Goal: Task Accomplishment & Management: Complete application form

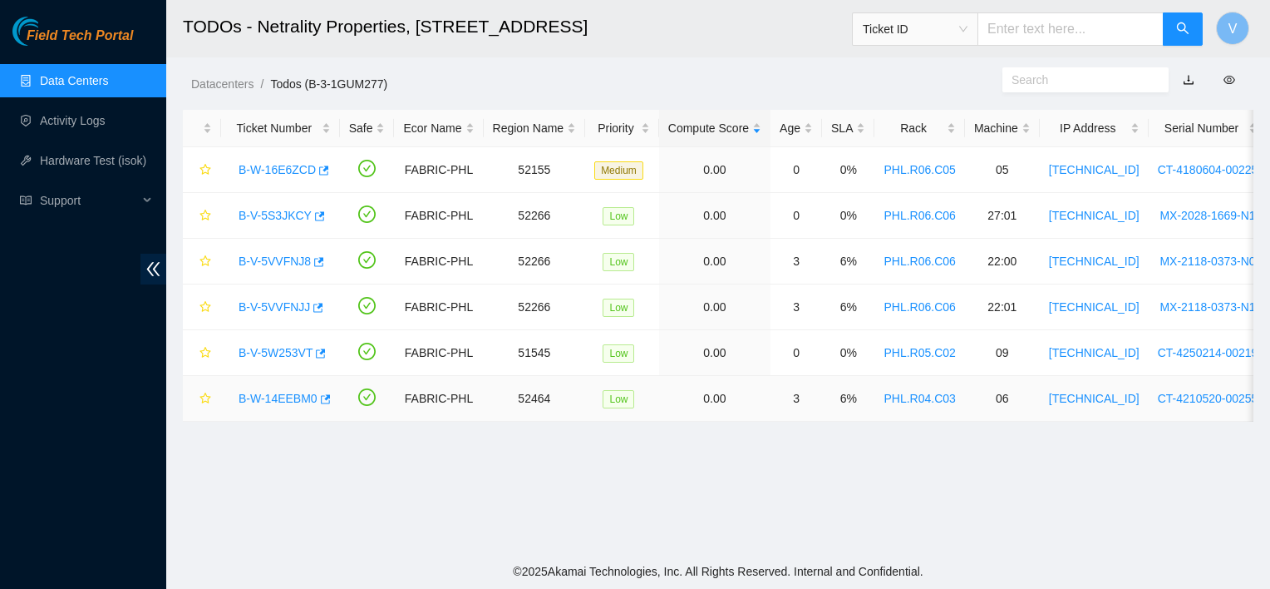
click at [295, 396] on link "B-W-14EEBM0" at bounding box center [278, 398] width 79 height 13
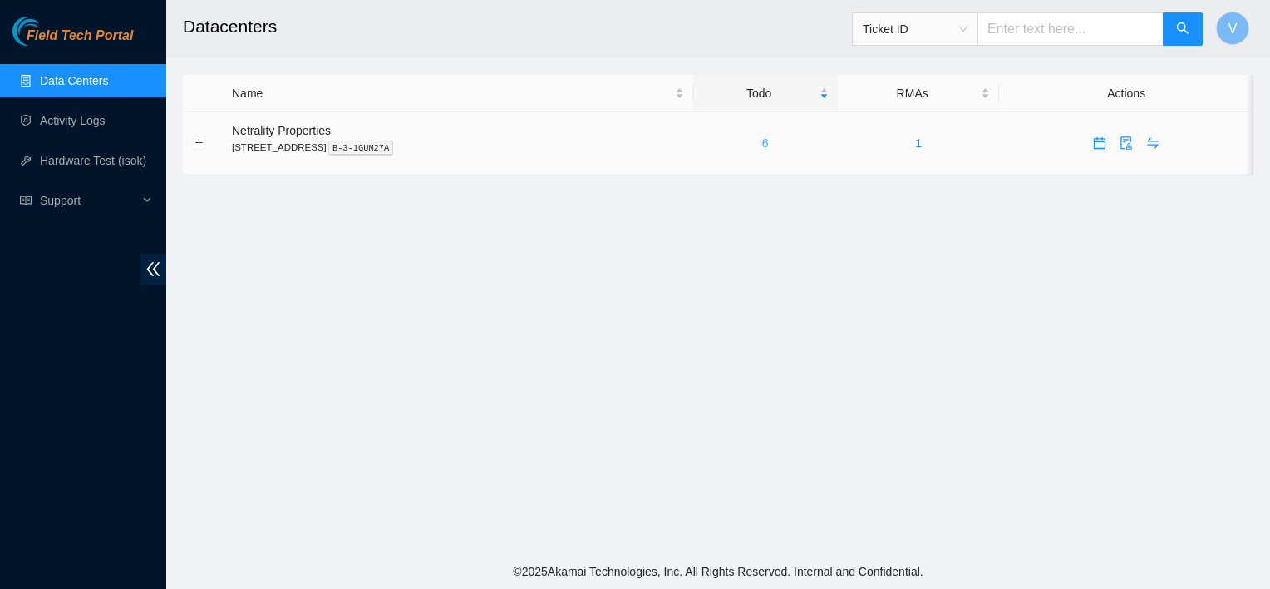
click at [769, 139] on link "6" at bounding box center [765, 142] width 7 height 13
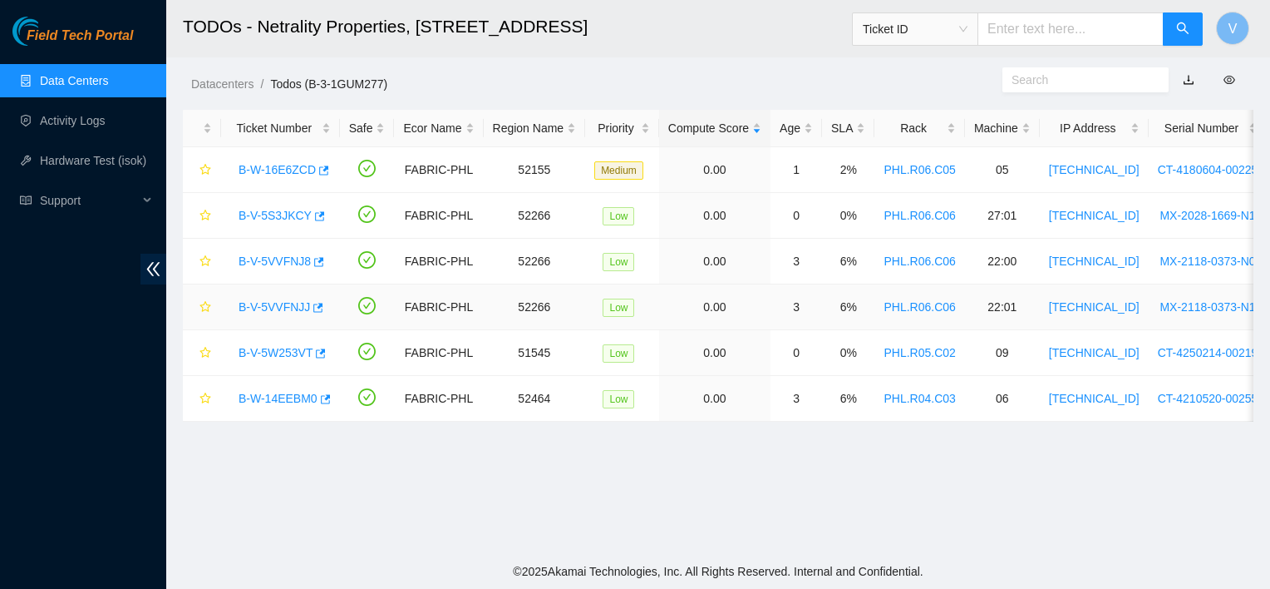
click at [276, 309] on link "B-V-5VVFNJJ" at bounding box center [274, 306] width 71 height 13
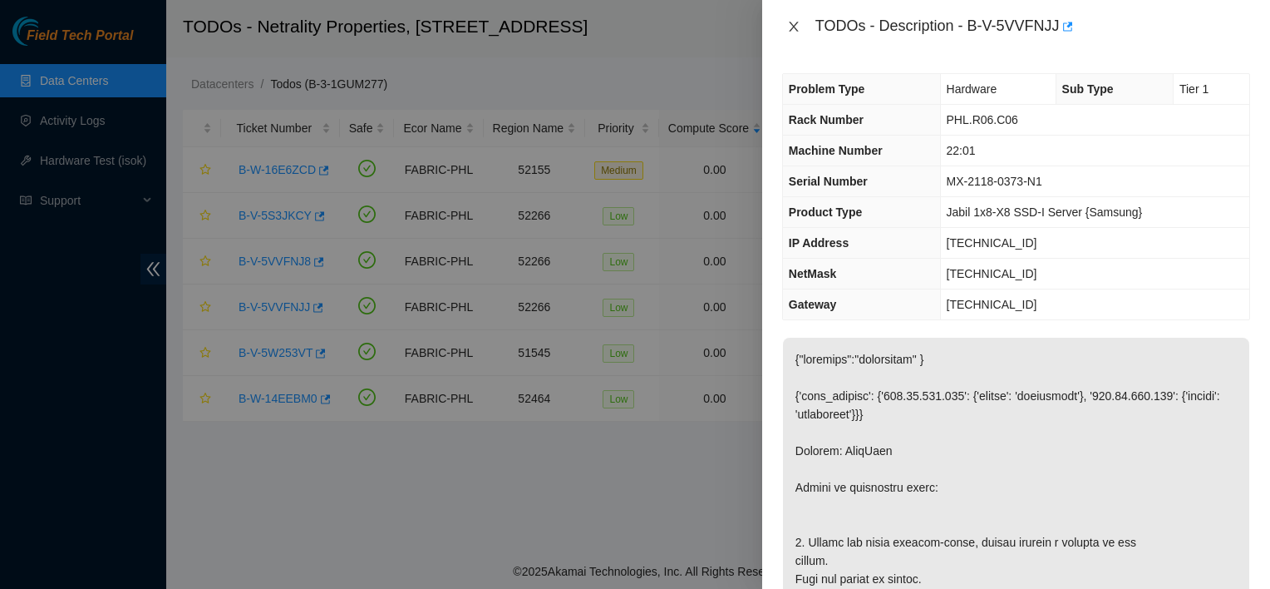
click at [791, 25] on icon "close" at bounding box center [793, 27] width 9 height 10
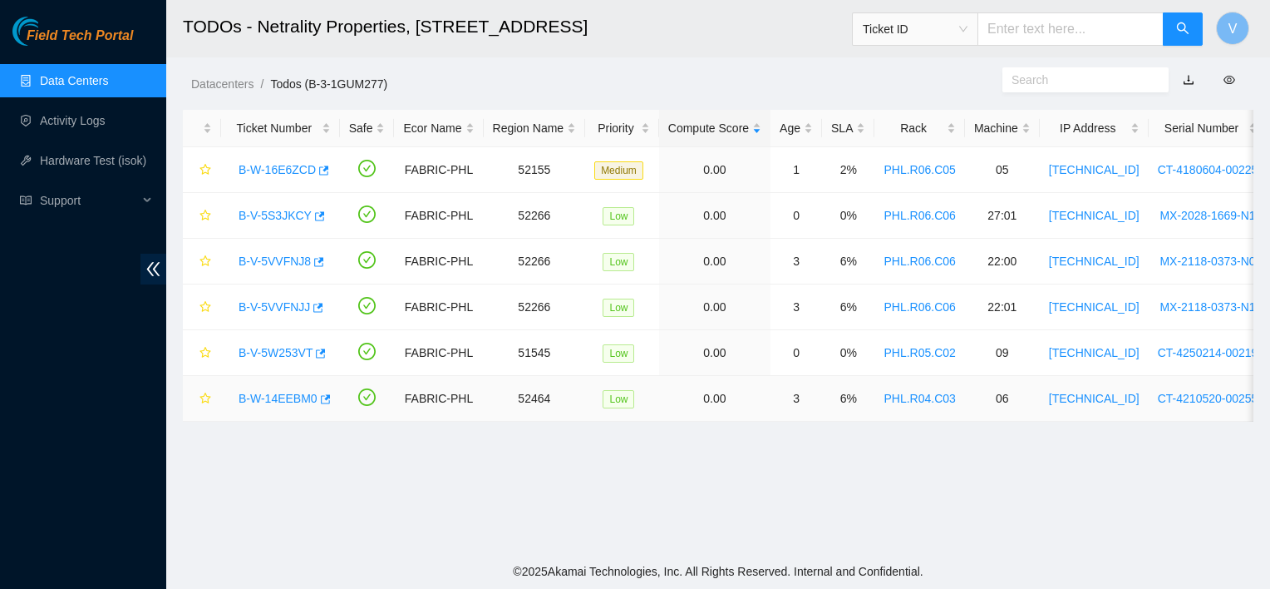
click at [273, 399] on link "B-W-14EEBM0" at bounding box center [278, 398] width 79 height 13
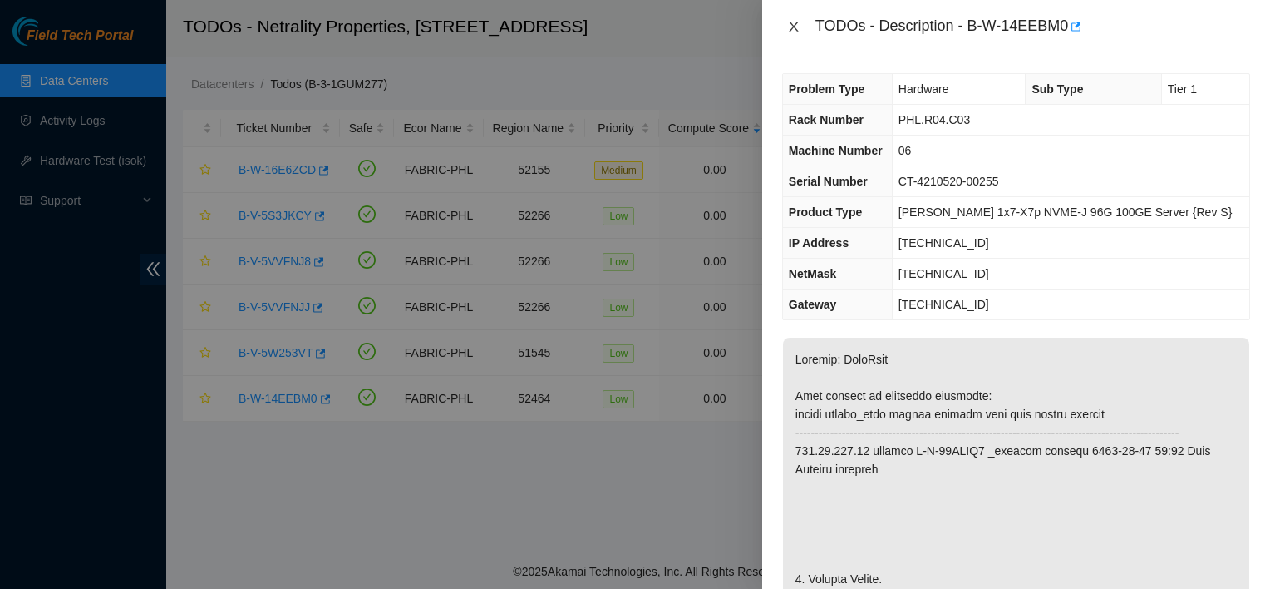
click at [791, 23] on icon "close" at bounding box center [793, 26] width 13 height 13
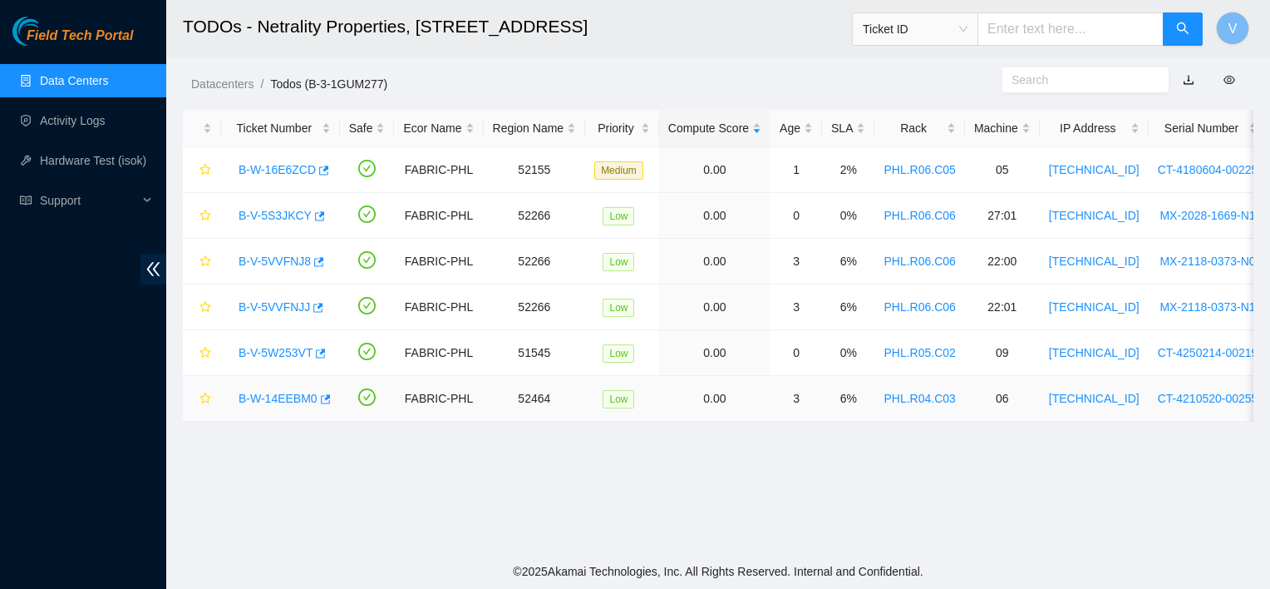
click at [272, 394] on link "B-W-14EEBM0" at bounding box center [278, 398] width 79 height 13
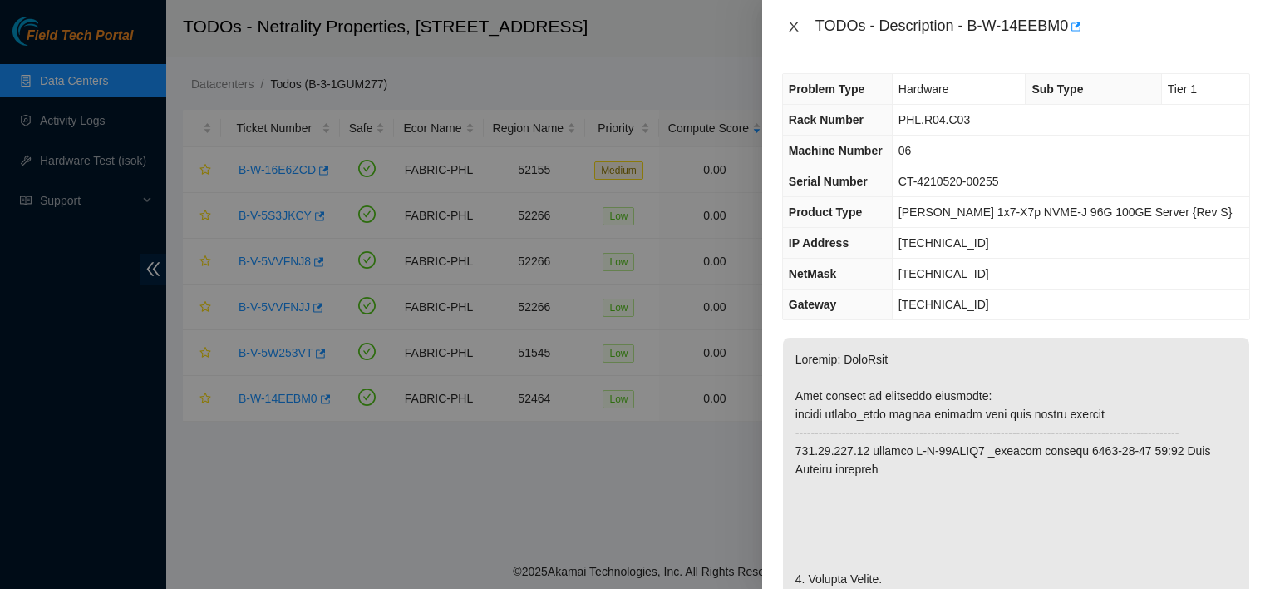
click at [796, 27] on icon "close" at bounding box center [793, 26] width 13 height 13
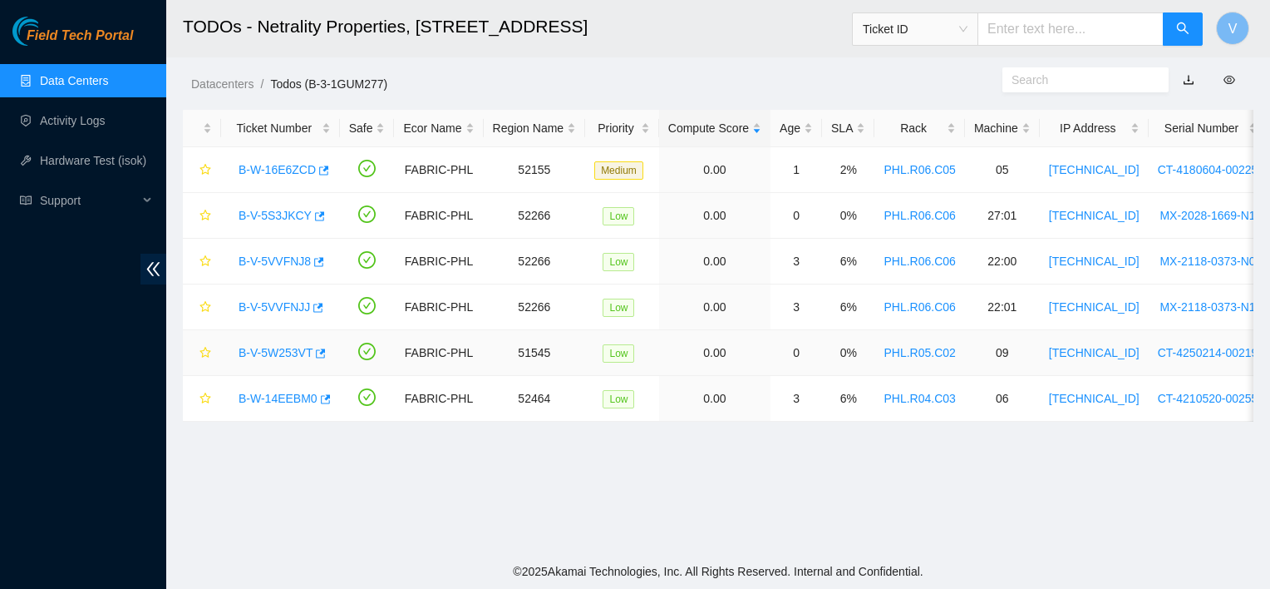
click at [261, 357] on link "B-V-5W253VT" at bounding box center [276, 352] width 74 height 13
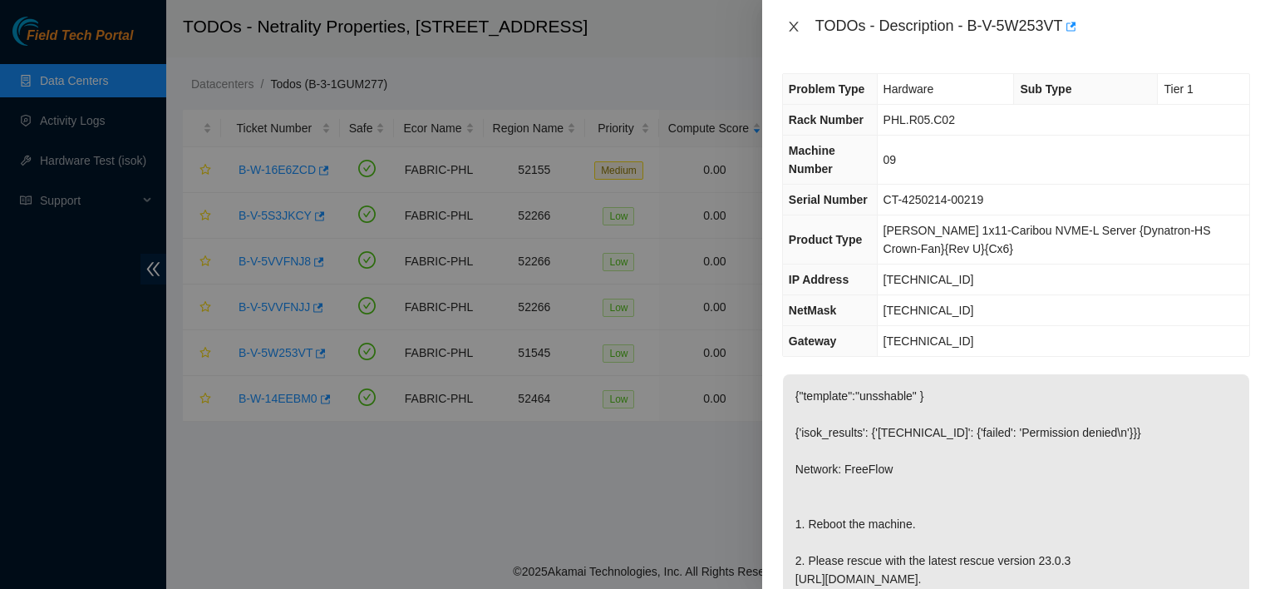
click at [791, 22] on icon "close" at bounding box center [793, 26] width 13 height 13
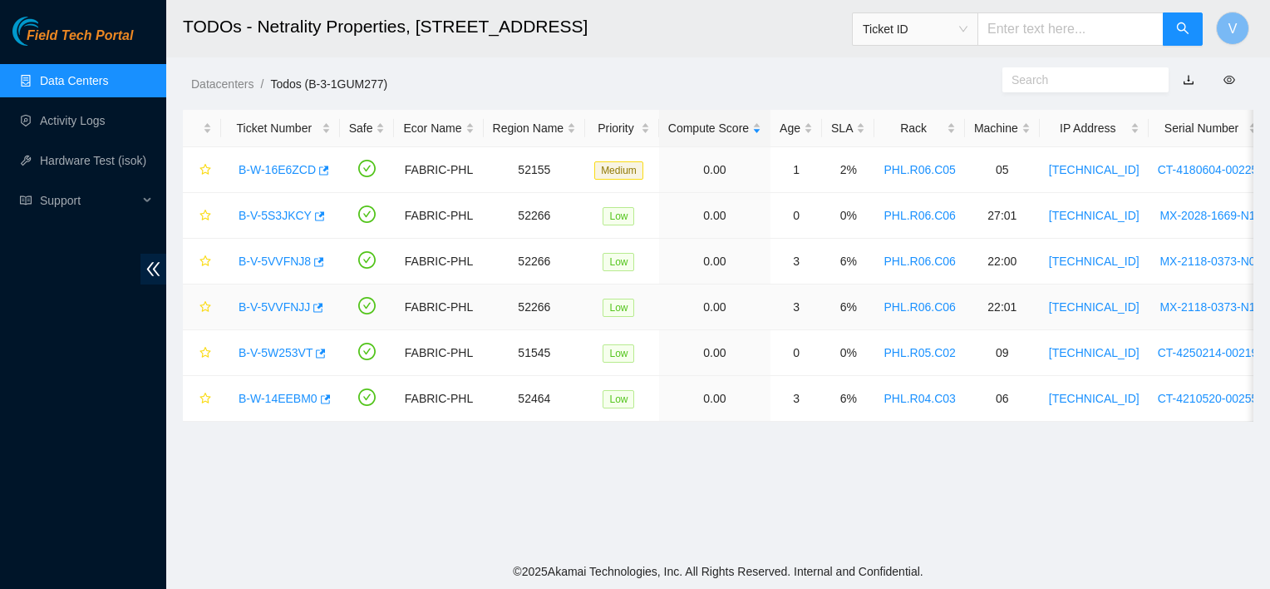
click at [289, 310] on link "B-V-5VVFNJJ" at bounding box center [274, 306] width 71 height 13
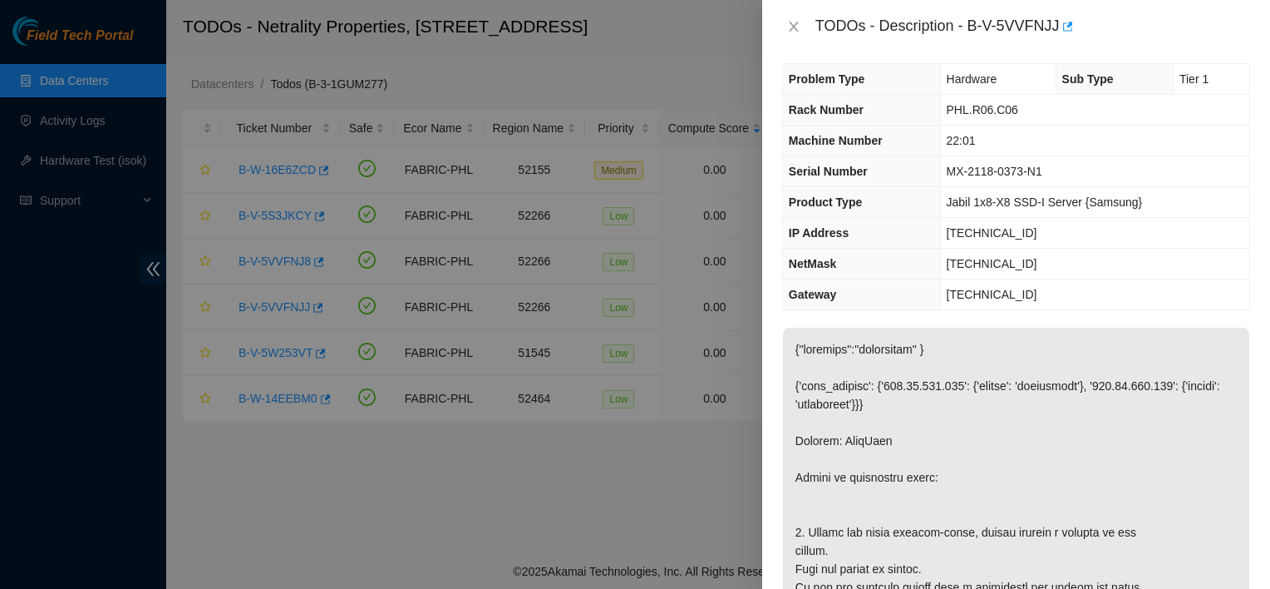
scroll to position [3, 0]
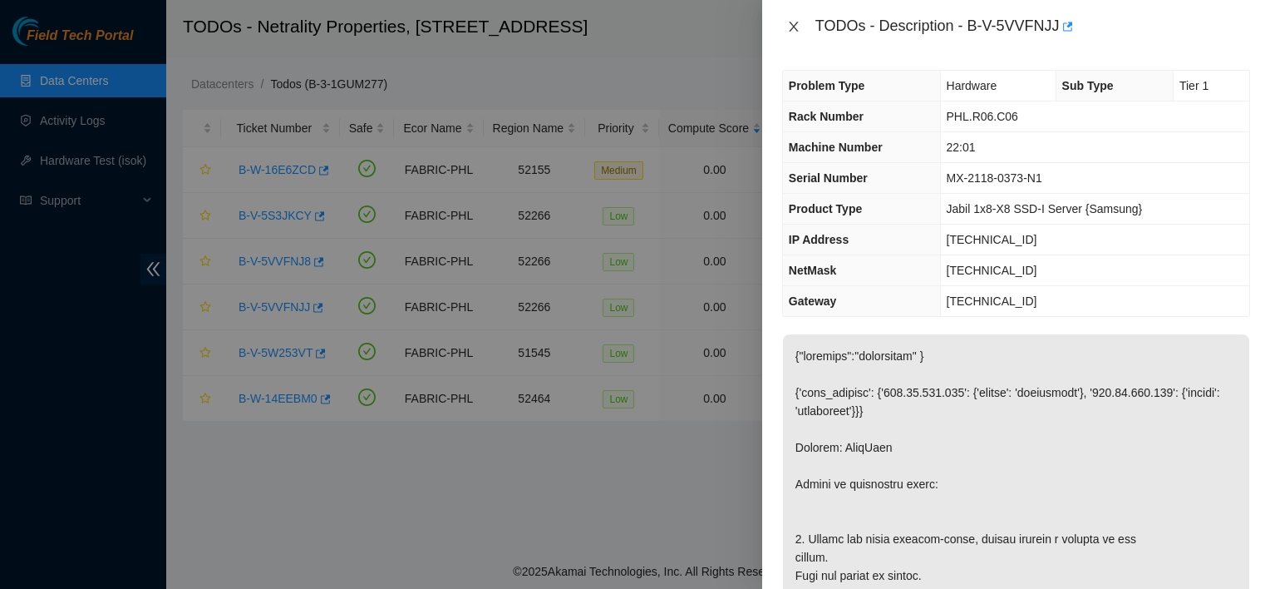
click at [788, 23] on icon "close" at bounding box center [793, 26] width 13 height 13
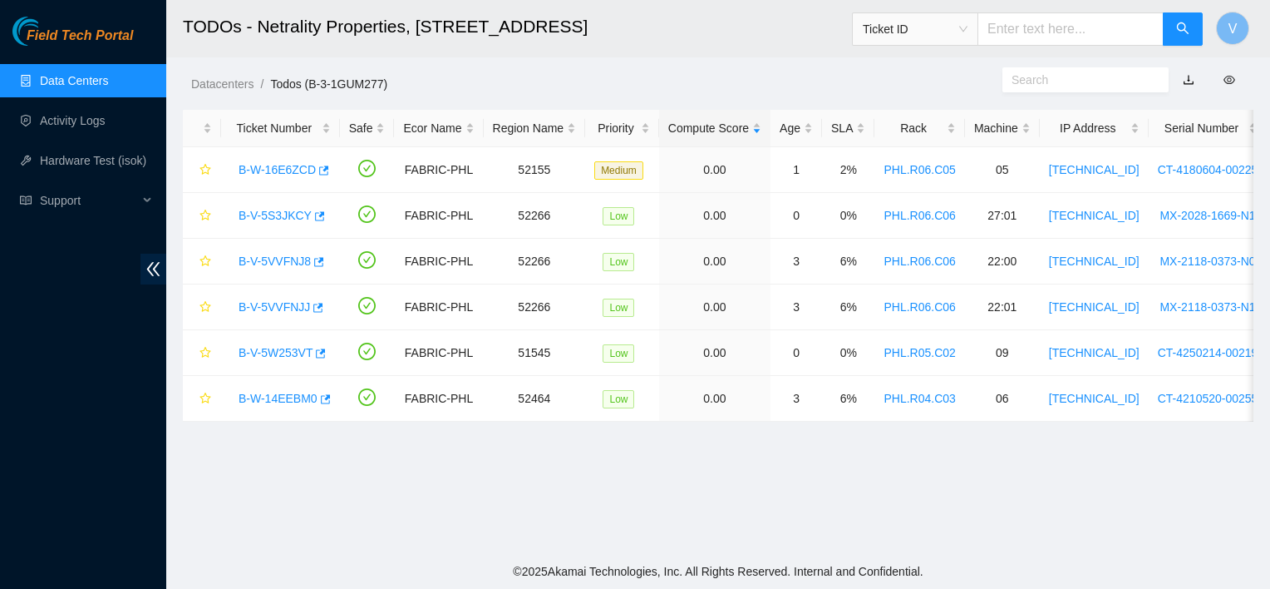
click at [687, 60] on div "Datacenters / Todos (B-3-1GUM277) /" at bounding box center [580, 46] width 828 height 93
click at [264, 304] on link "B-V-5VVFNJJ" at bounding box center [274, 306] width 71 height 13
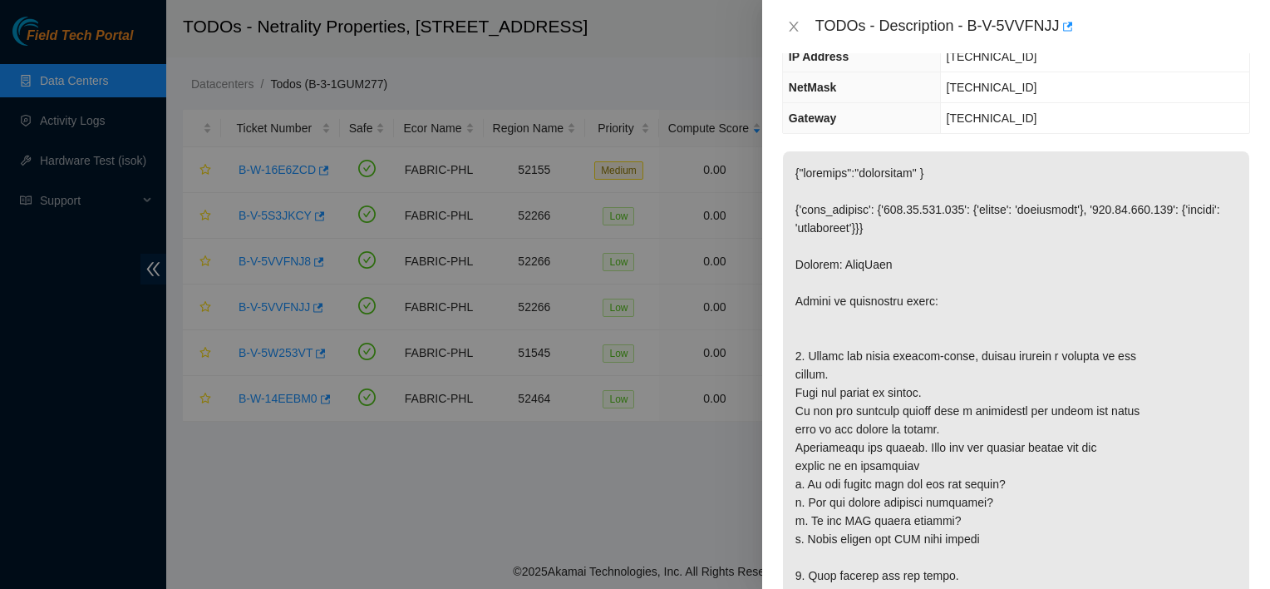
scroll to position [186, 0]
click at [795, 23] on icon "close" at bounding box center [793, 26] width 13 height 13
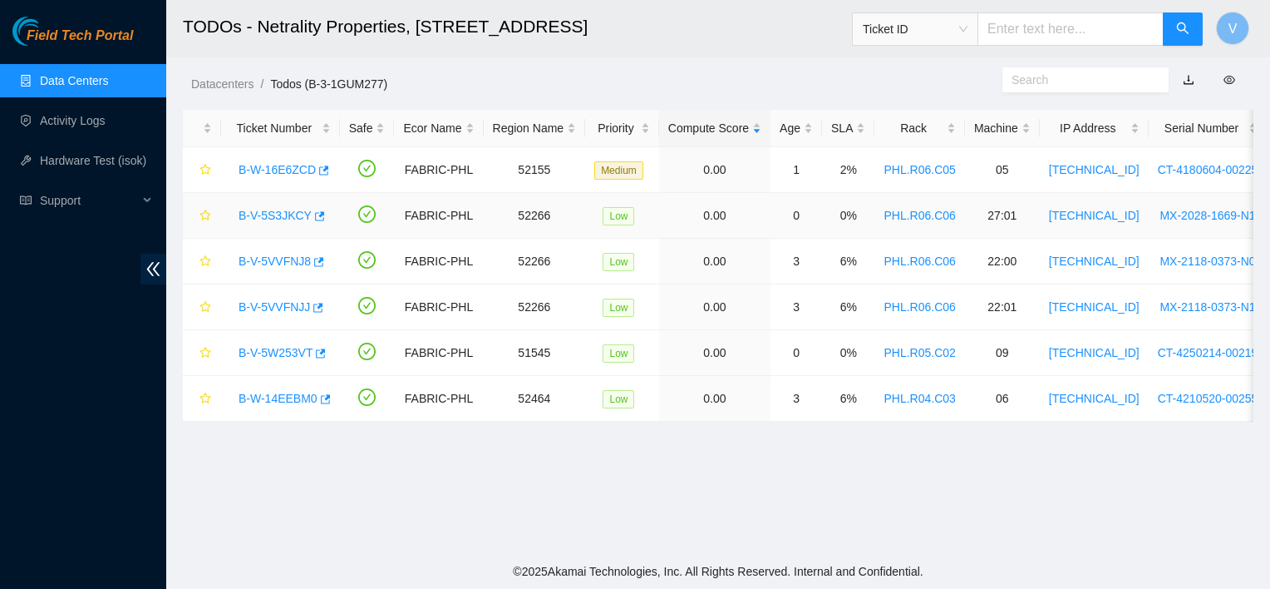
scroll to position [240, 0]
click at [261, 259] on link "B-V-5VVFNJ8" at bounding box center [275, 260] width 72 height 13
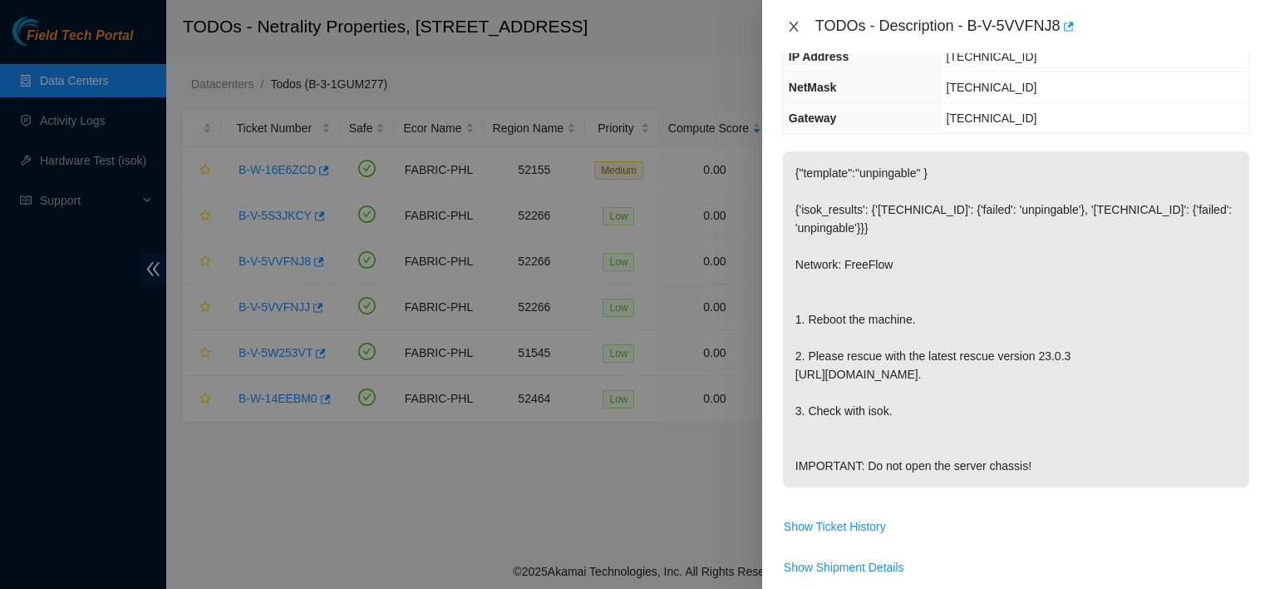
click at [796, 25] on icon "close" at bounding box center [793, 26] width 13 height 13
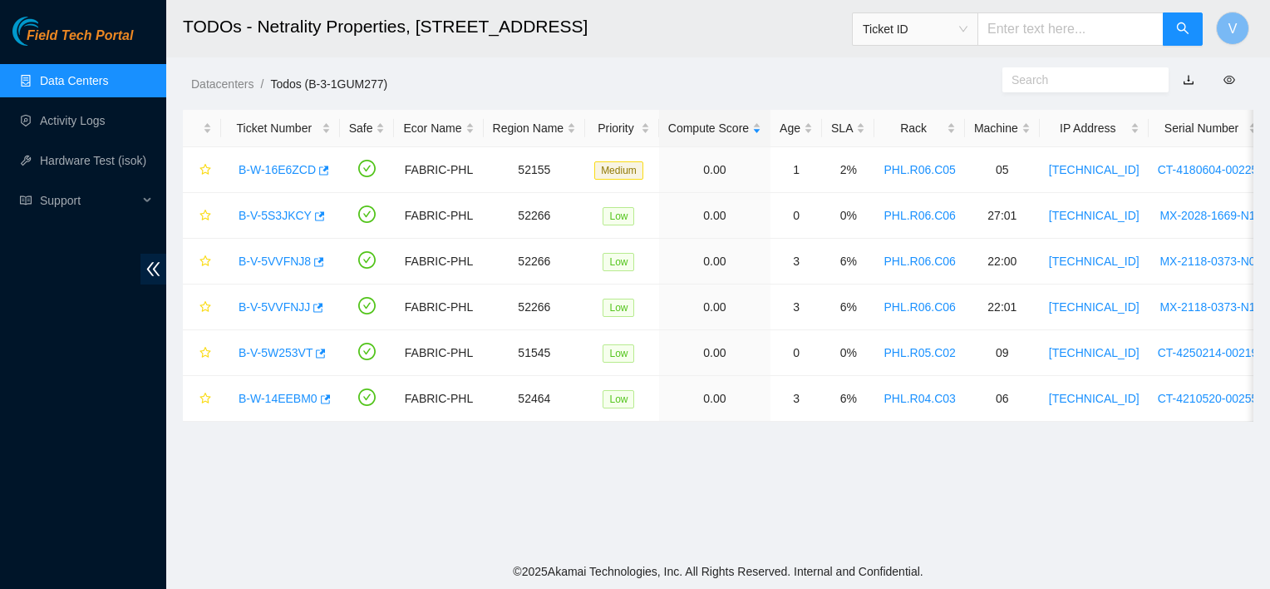
scroll to position [240, 0]
click at [266, 216] on link "B-V-5S3JKCY" at bounding box center [275, 215] width 73 height 13
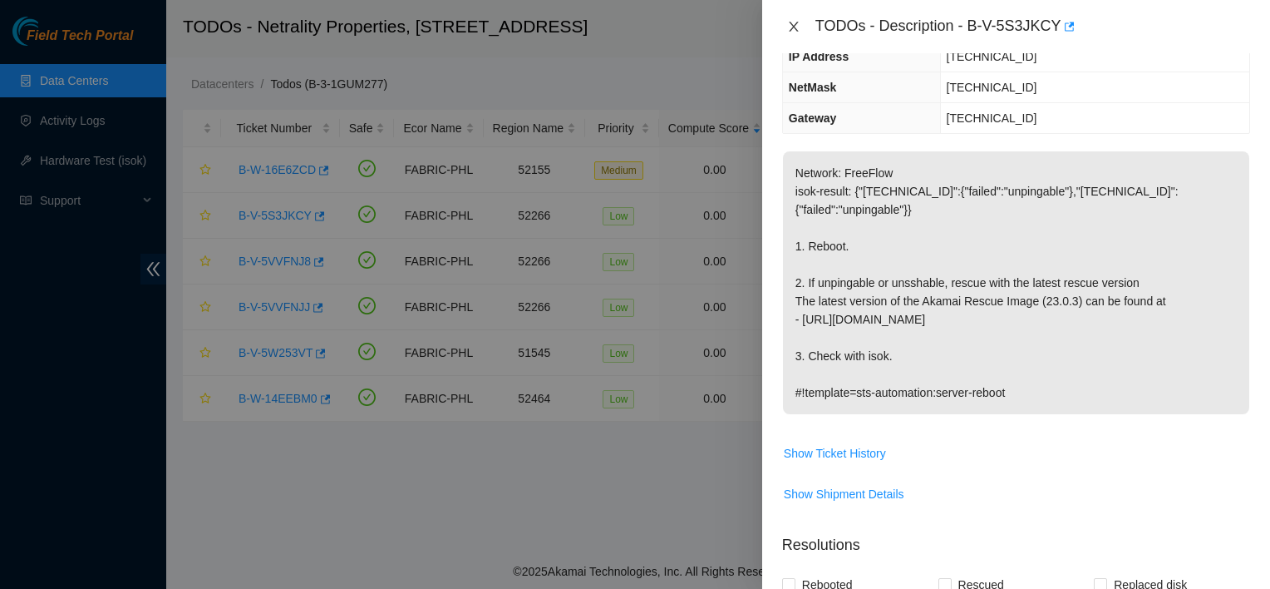
click at [802, 19] on button "Close" at bounding box center [793, 27] width 23 height 16
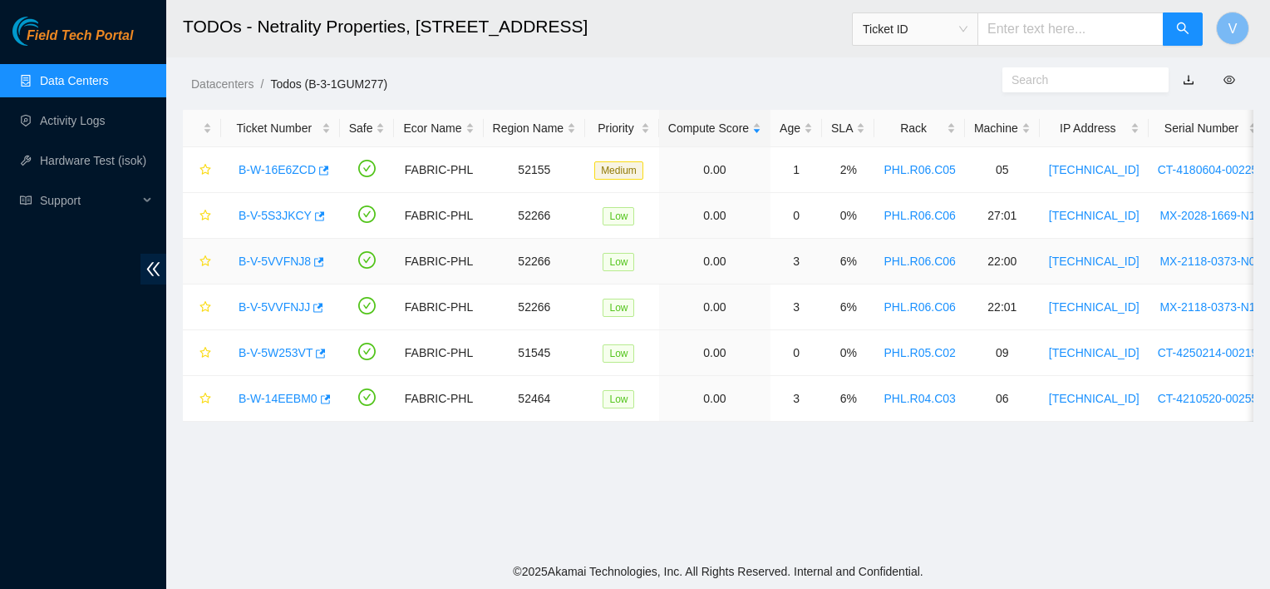
scroll to position [240, 0]
click at [315, 216] on icon "button" at bounding box center [320, 215] width 10 height 9
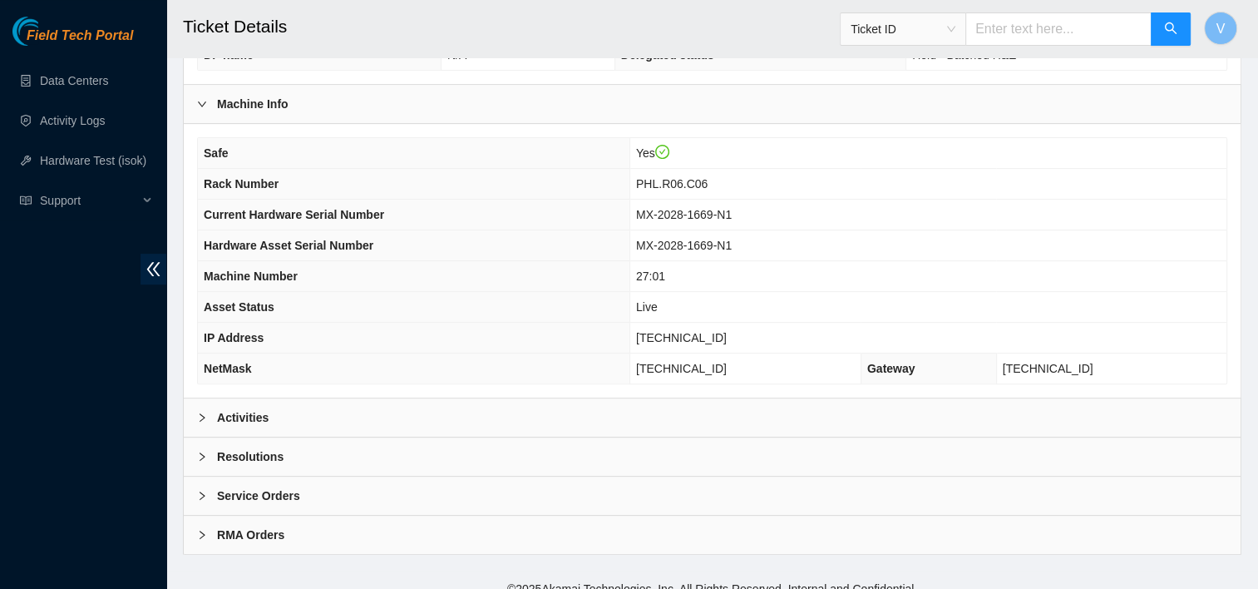
scroll to position [534, 0]
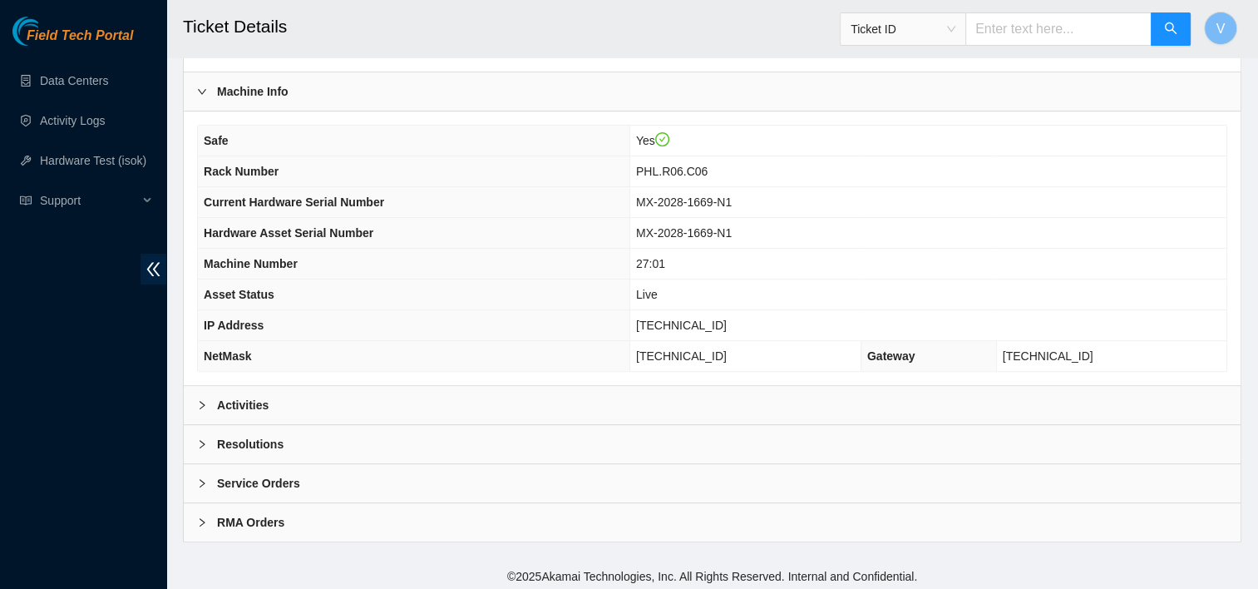
click at [536, 389] on div "Activities" at bounding box center [712, 405] width 1057 height 38
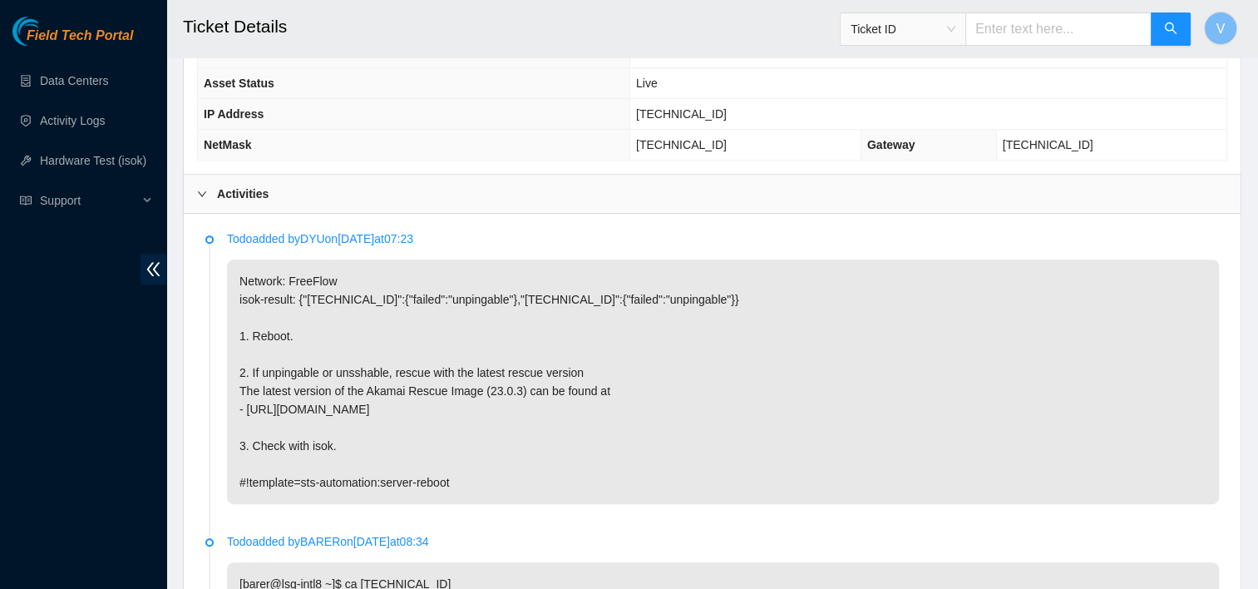
scroll to position [751, 0]
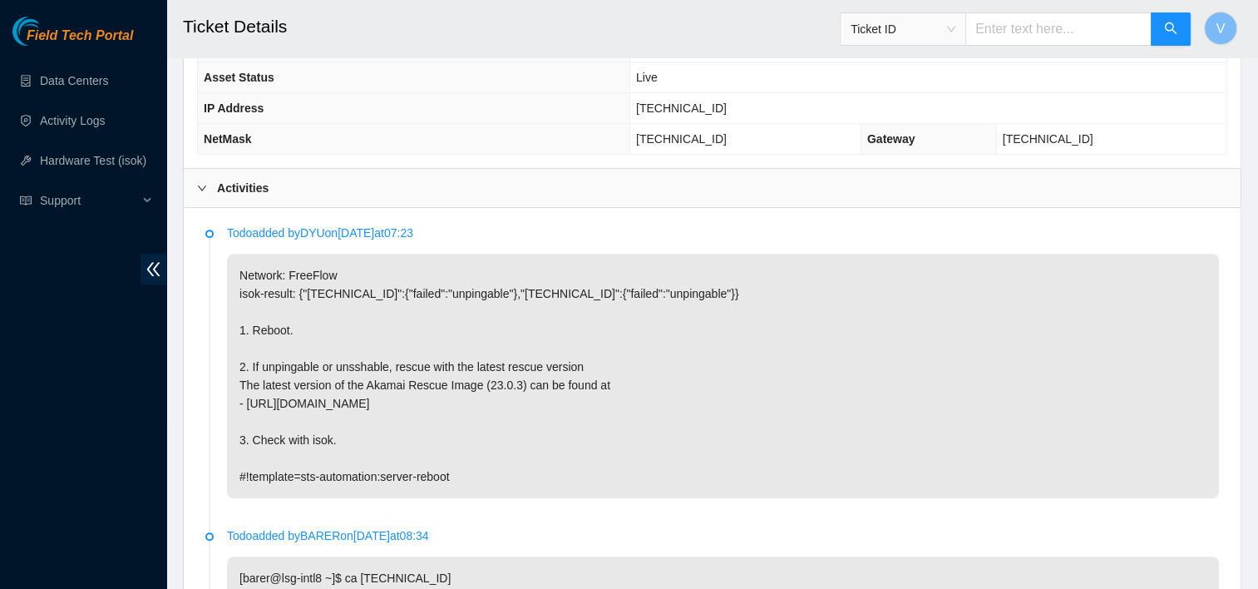
click at [1002, 367] on p "Network: FreeFlow isok-result: {"184.25.204.185":{"failed":"unpingable"},"184.2…" at bounding box center [723, 376] width 992 height 244
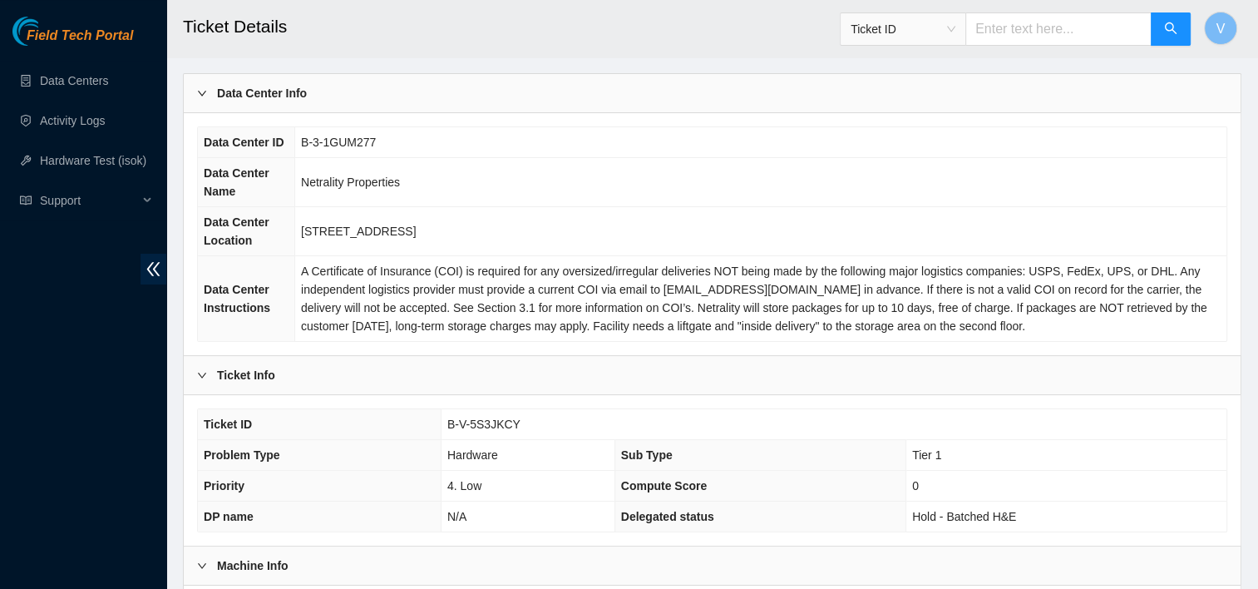
scroll to position [0, 0]
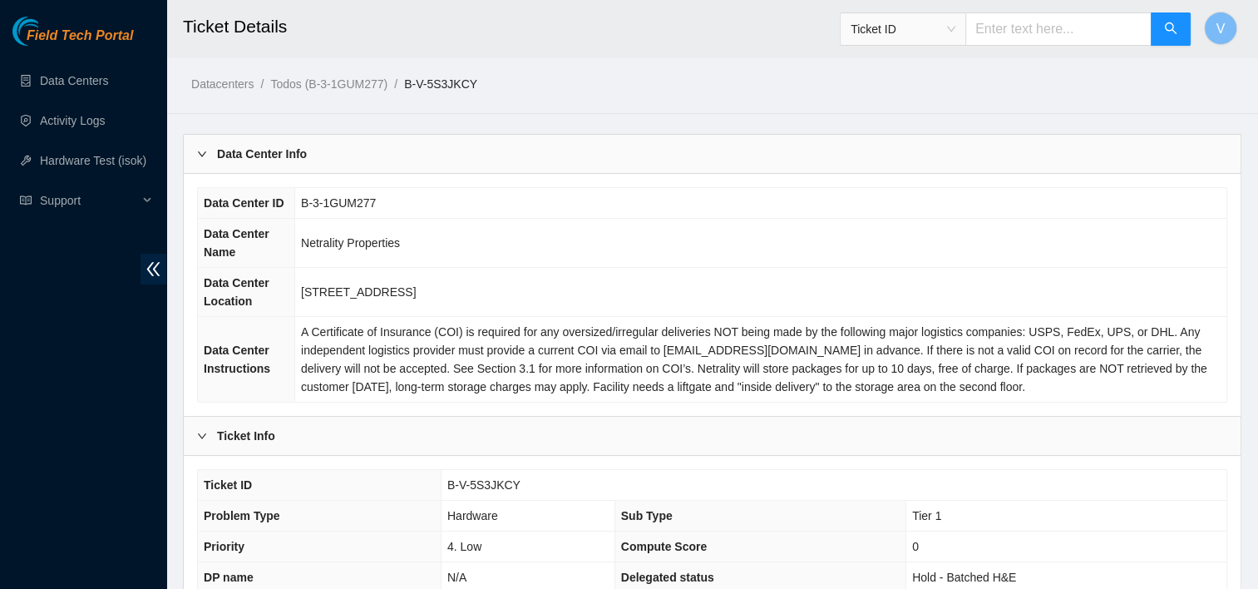
click at [1002, 367] on span "A Certificate of Insurance (COI) is required for any oversized/irregular delive…" at bounding box center [754, 359] width 906 height 68
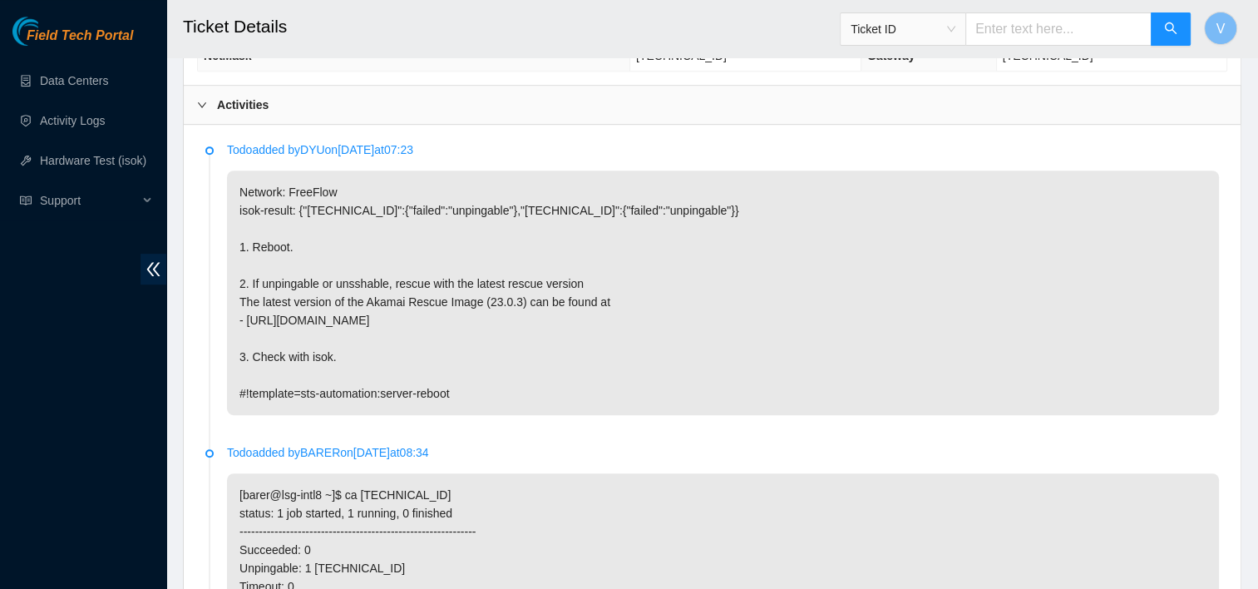
scroll to position [830, 0]
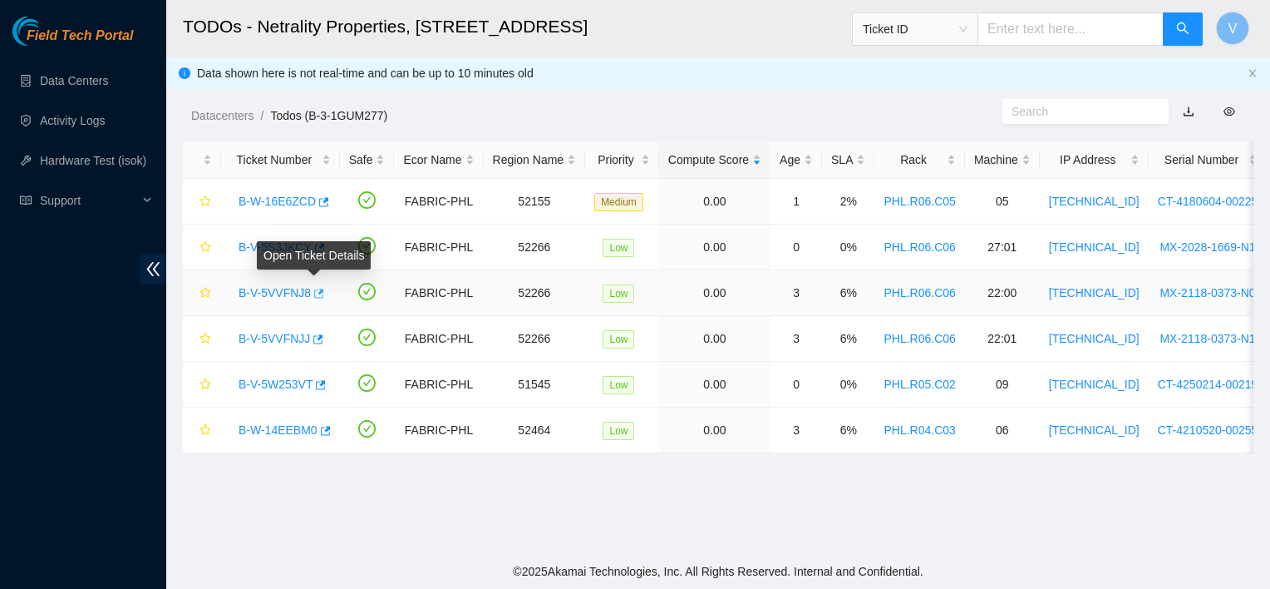
click at [314, 289] on icon "button" at bounding box center [319, 292] width 10 height 9
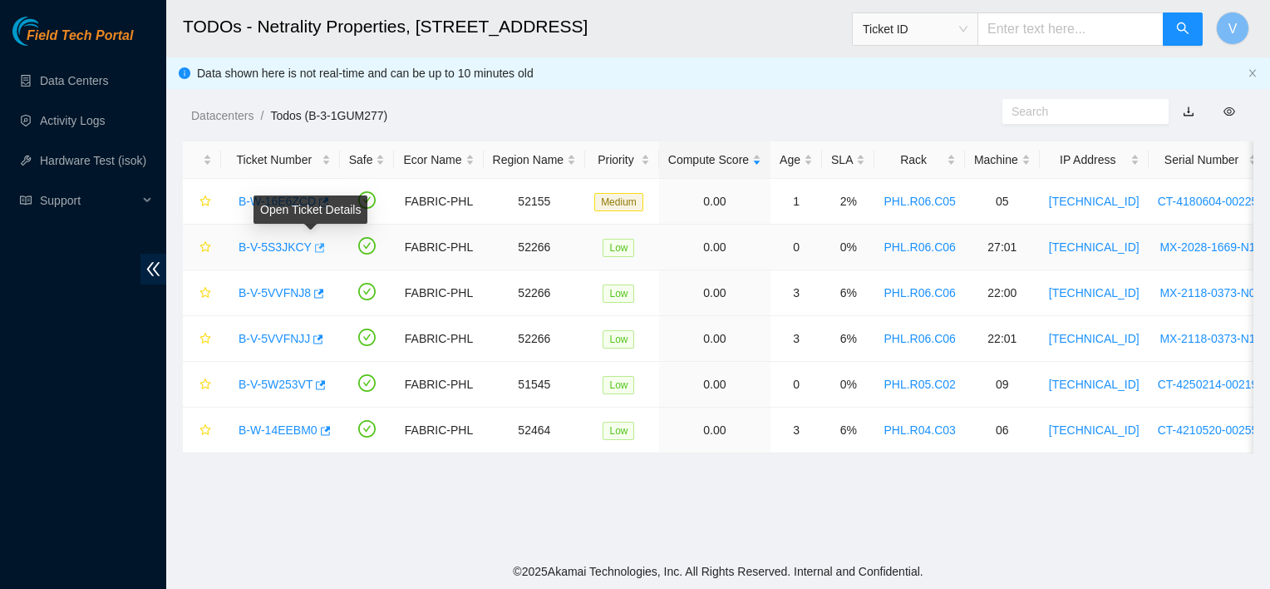
click at [315, 247] on icon "button" at bounding box center [320, 247] width 10 height 9
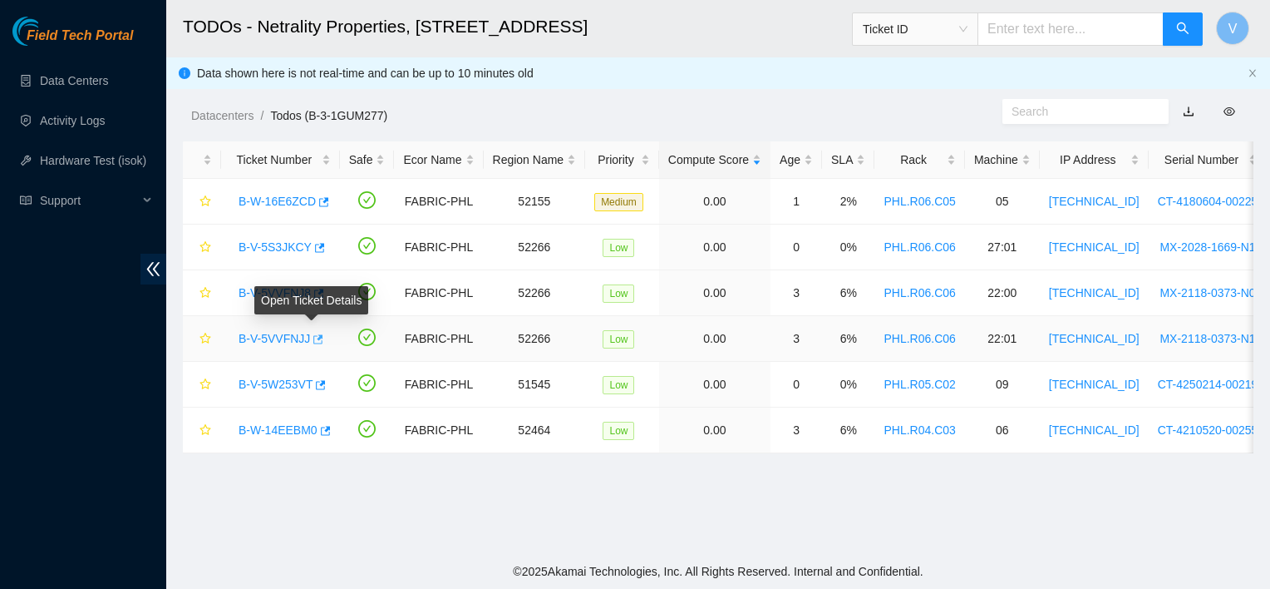
click at [311, 339] on icon "button" at bounding box center [317, 339] width 12 height 12
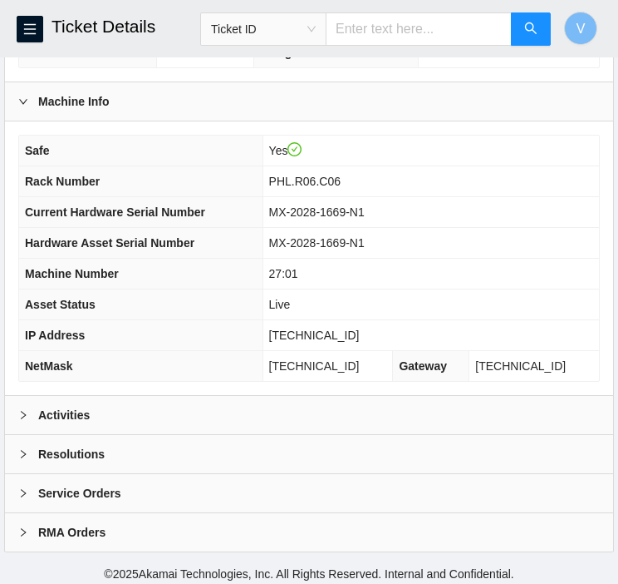
scroll to position [613, 0]
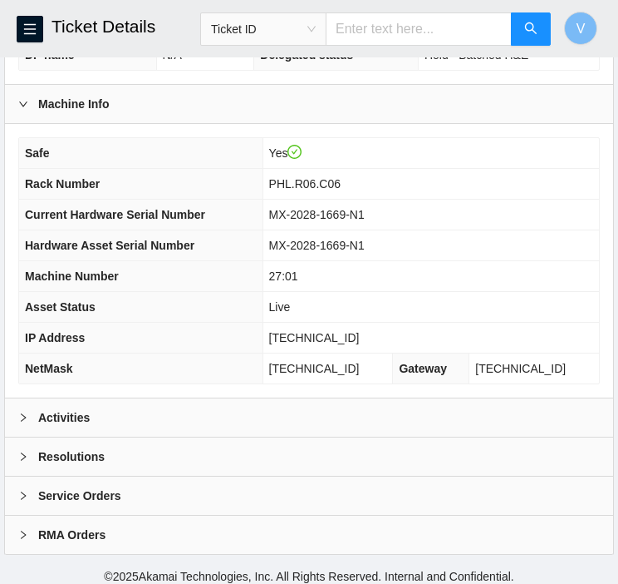
click at [50, 422] on div "Activities" at bounding box center [309, 417] width 608 height 38
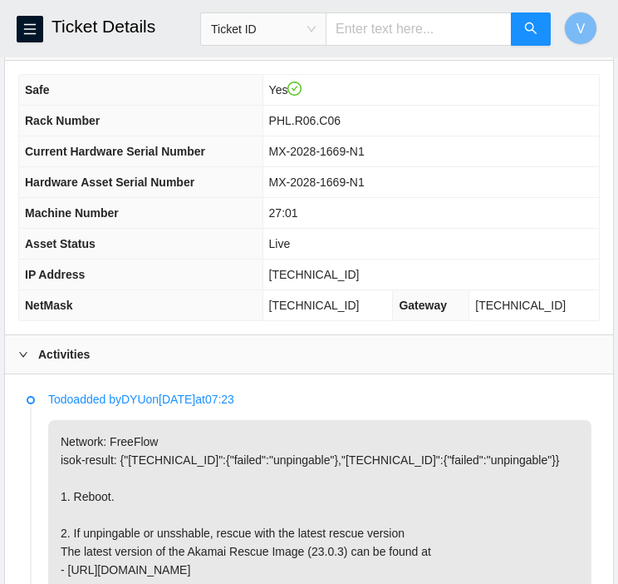
scroll to position [675, 0]
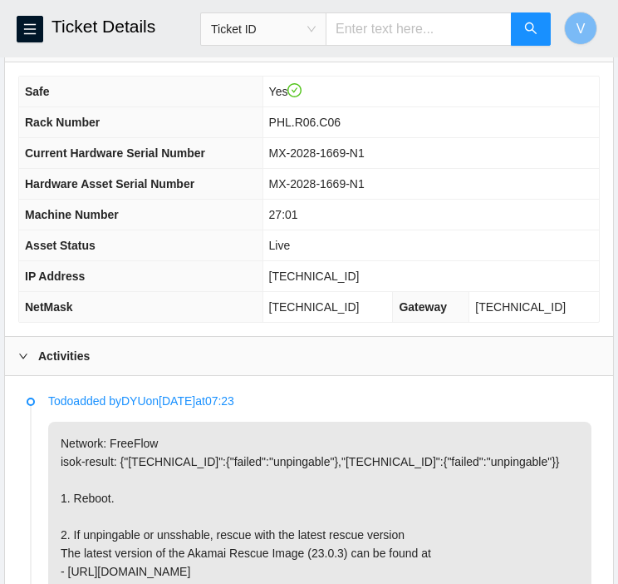
click at [319, 270] on span "184.25.204.185" at bounding box center [314, 275] width 91 height 13
copy span "184.25.204.185"
click at [25, 27] on icon "menu" at bounding box center [29, 28] width 13 height 13
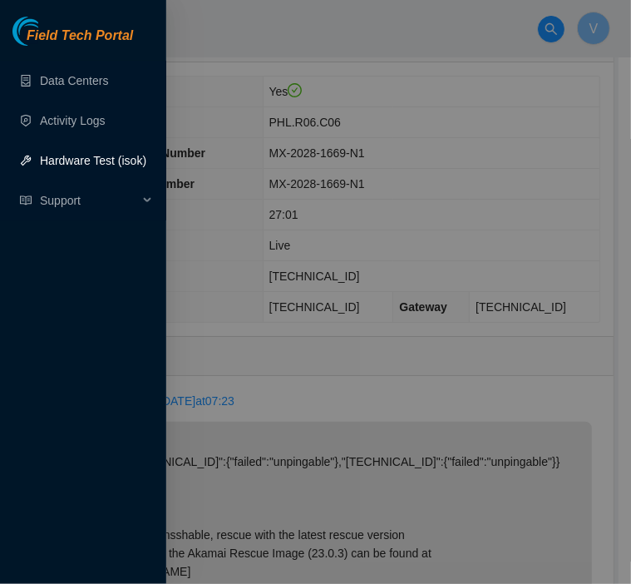
drag, startPoint x: 487, startPoint y: 221, endPoint x: 413, endPoint y: 208, distance: 75.2
click at [413, 208] on div at bounding box center [315, 292] width 631 height 584
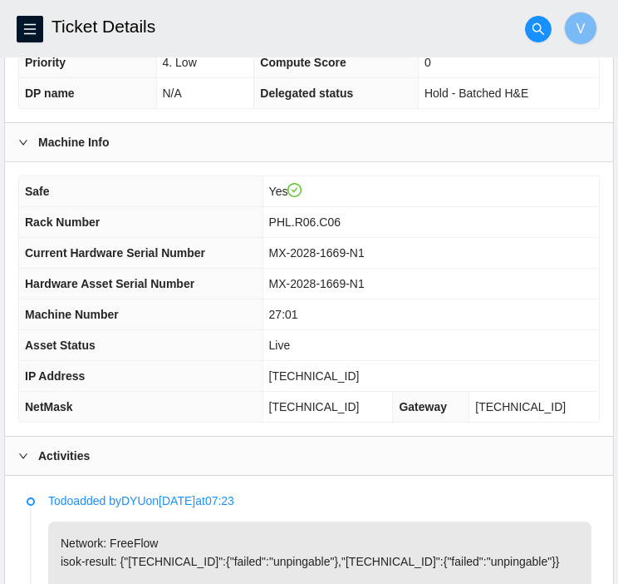
scroll to position [561, 0]
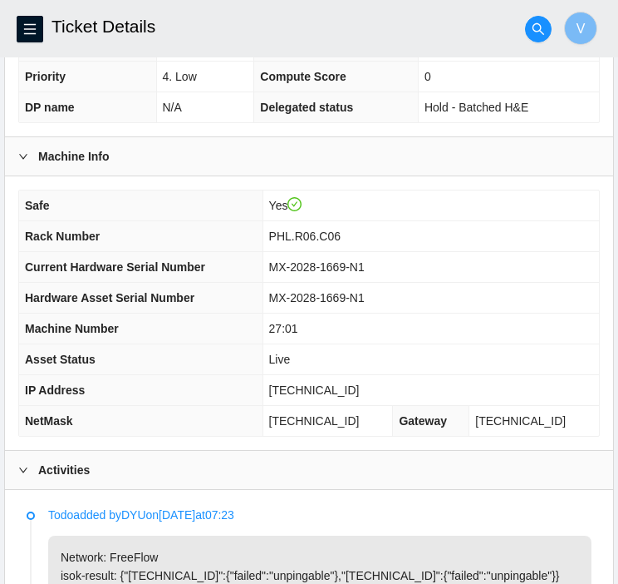
click at [457, 260] on td "MX-2028-1669-N1" at bounding box center [431, 267] width 337 height 31
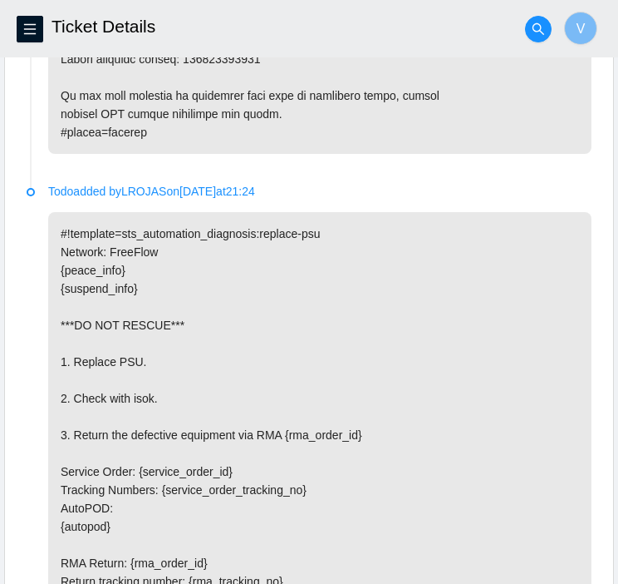
scroll to position [6431, 0]
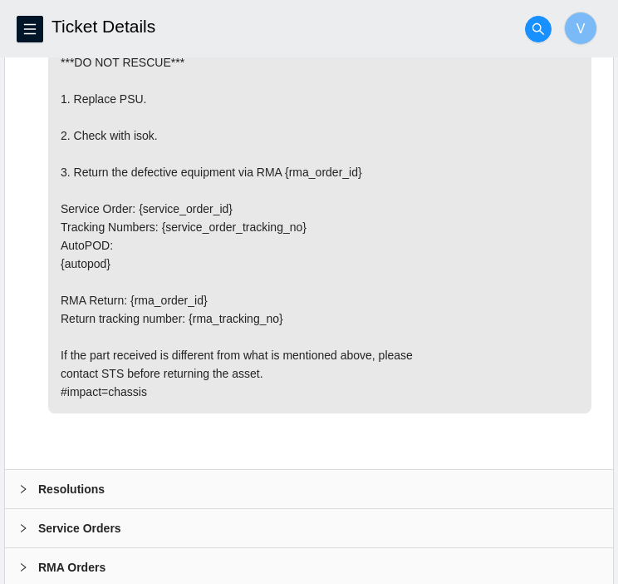
click at [93, 470] on div "Resolutions" at bounding box center [309, 489] width 608 height 38
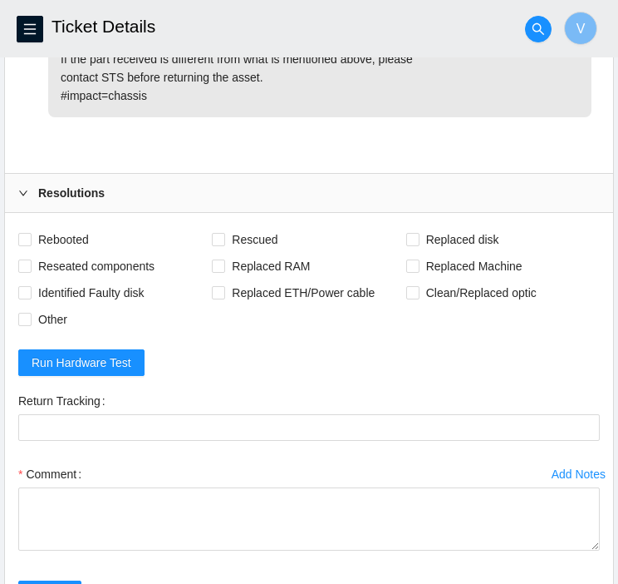
scroll to position [6743, 0]
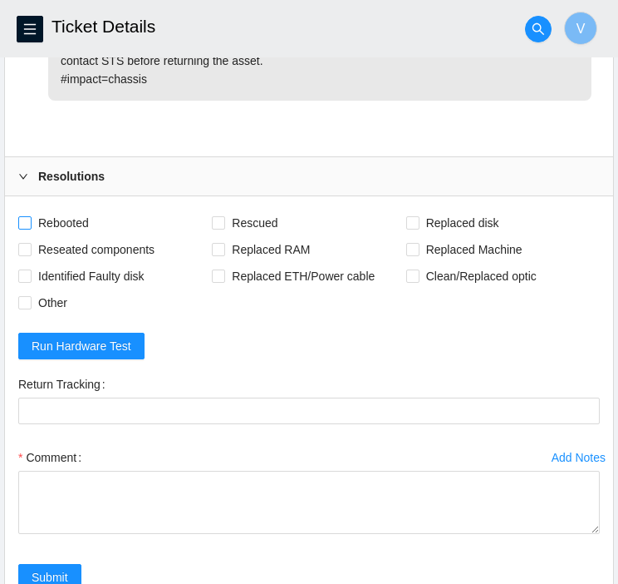
click at [71, 209] on span "Rebooted" at bounding box center [64, 222] width 64 height 27
click at [30, 216] on input "Rebooted" at bounding box center [24, 222] width 12 height 12
checkbox input "true"
click at [266, 209] on span "Rescued" at bounding box center [254, 222] width 59 height 27
click at [224, 216] on input "Rescued" at bounding box center [218, 222] width 12 height 12
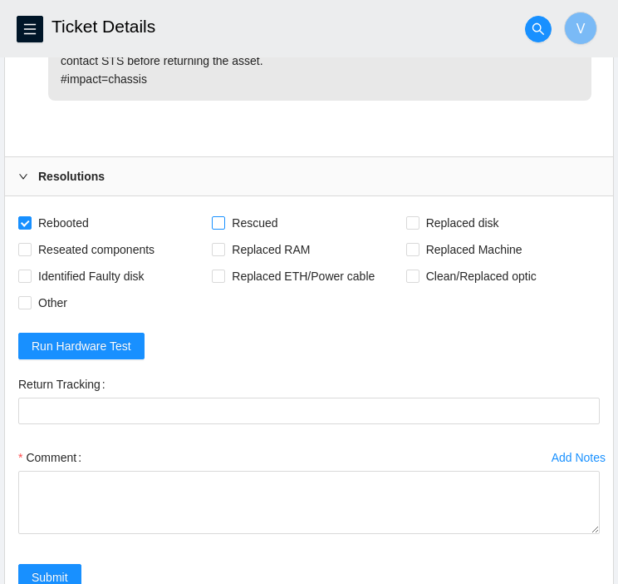
checkbox input "true"
click at [135, 236] on span "Reseated components" at bounding box center [97, 249] width 130 height 27
click at [30, 243] on input "Reseated components" at bounding box center [24, 249] width 12 height 12
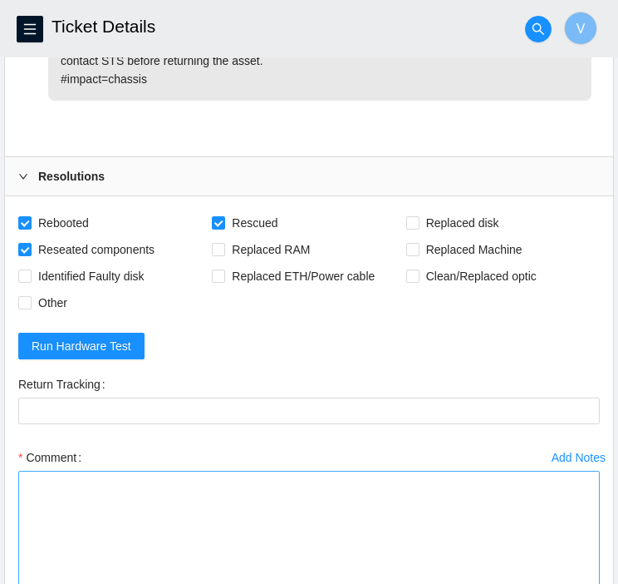
drag, startPoint x: 595, startPoint y: 485, endPoint x: 579, endPoint y: 569, distance: 85.6
click at [579, 569] on textarea "Comment" at bounding box center [309, 542] width 582 height 145
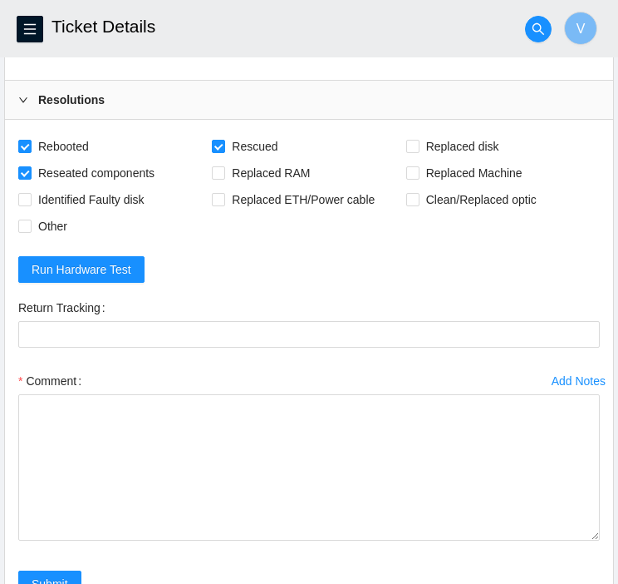
scroll to position [6820, 0]
click at [30, 166] on span at bounding box center [24, 172] width 13 height 13
click at [30, 166] on input "Reseated components" at bounding box center [24, 172] width 12 height 12
checkbox input "false"
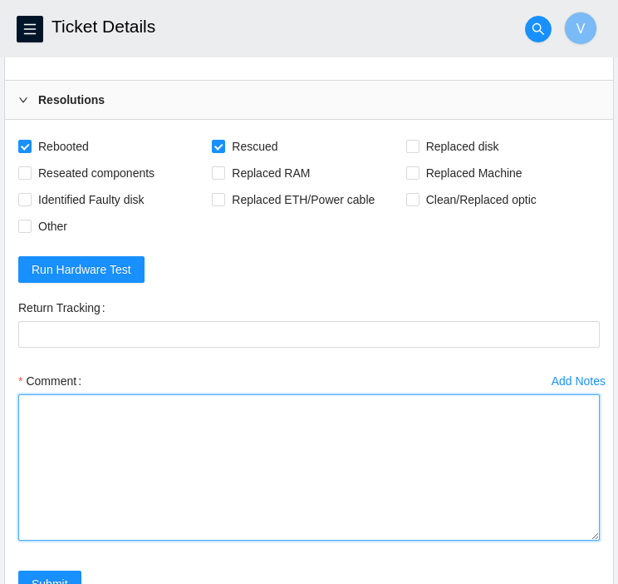
click at [166, 394] on textarea "Comment" at bounding box center [309, 467] width 582 height 146
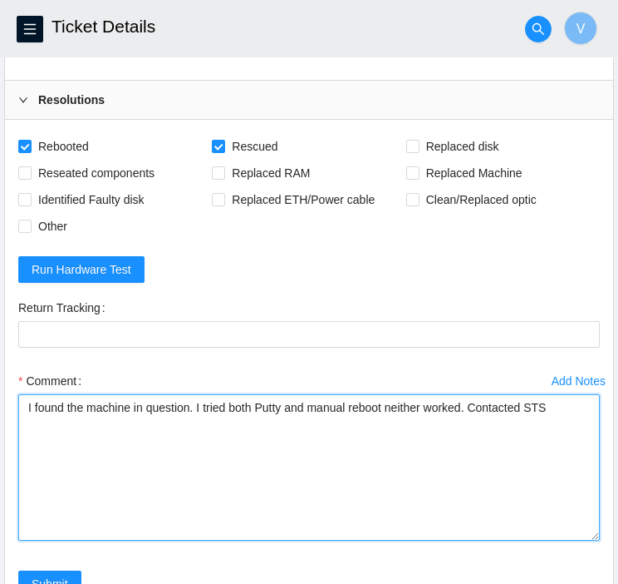
click at [566, 394] on textarea "I found the machine in question. I tried both Putty and manual reboot neither w…" at bounding box center [309, 467] width 582 height 146
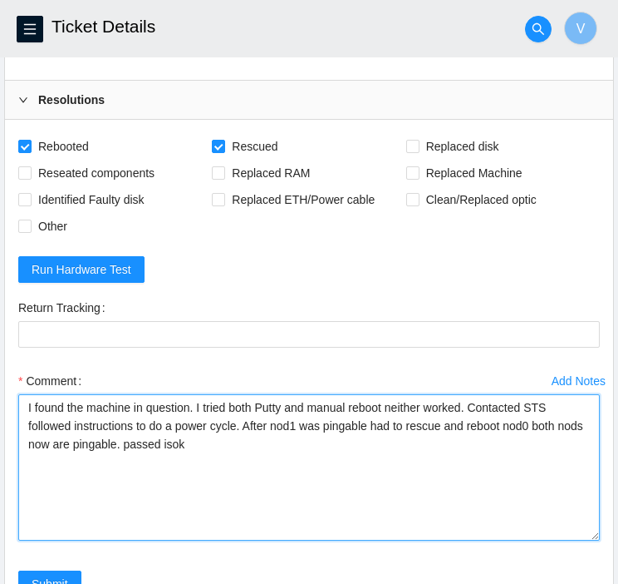
paste textarea "184.25.204.185 : passed: ok"
drag, startPoint x: 273, startPoint y: 423, endPoint x: 398, endPoint y: 411, distance: 125.2
click at [398, 411] on textarea "I found the machine in question. I tried both Putty and manual reboot neither w…" at bounding box center [309, 467] width 582 height 146
type textarea "I found the machine in question. I tried both Putty and manual reboot neither w…"
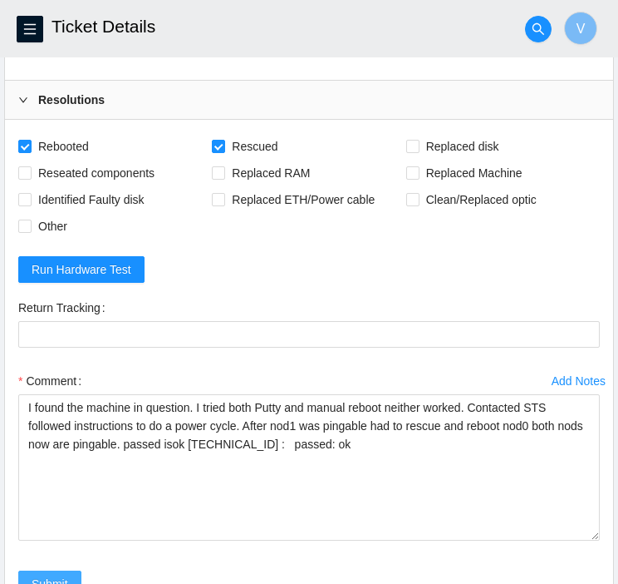
click at [57, 574] on span "Submit" at bounding box center [50, 583] width 37 height 18
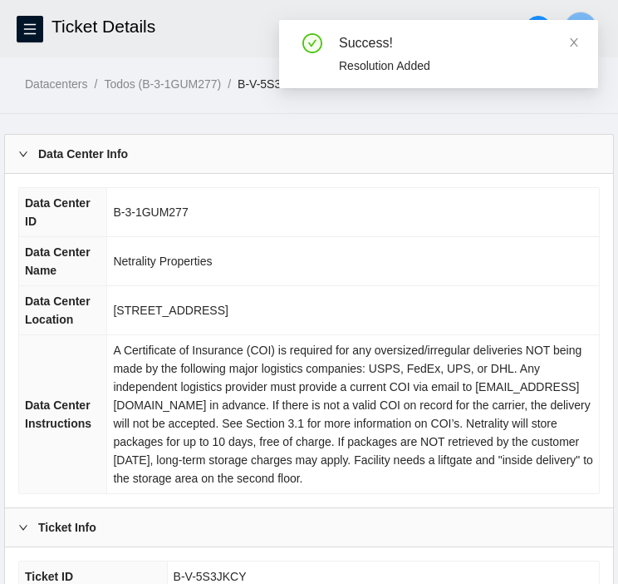
click at [568, 46] on div "Success!" at bounding box center [458, 43] width 239 height 20
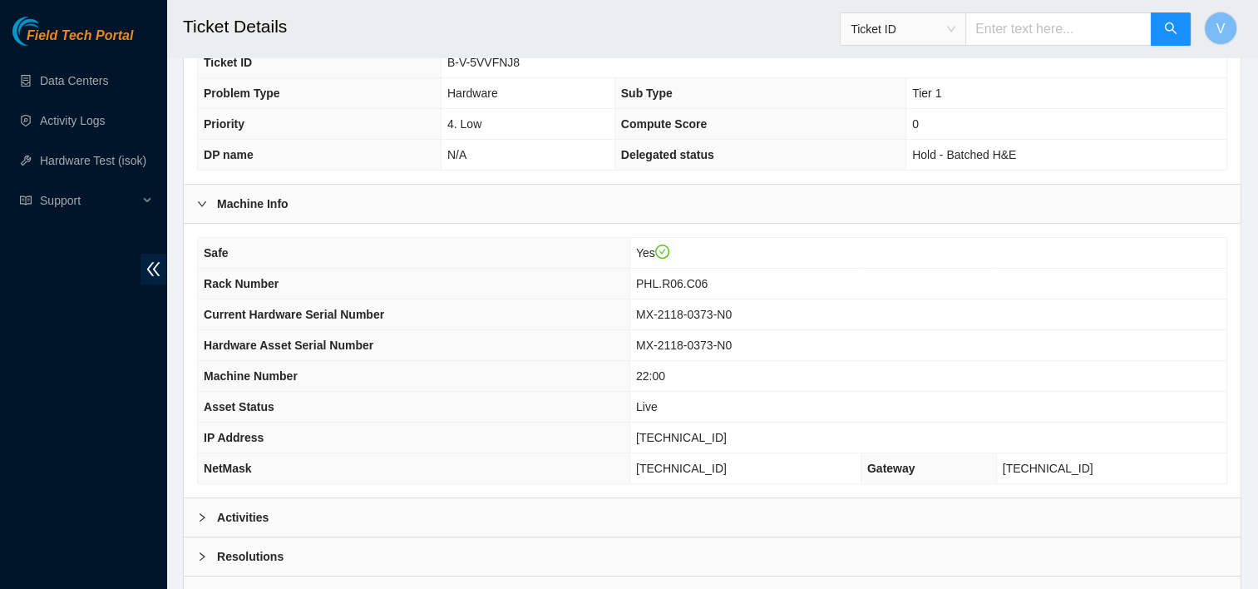
scroll to position [534, 0]
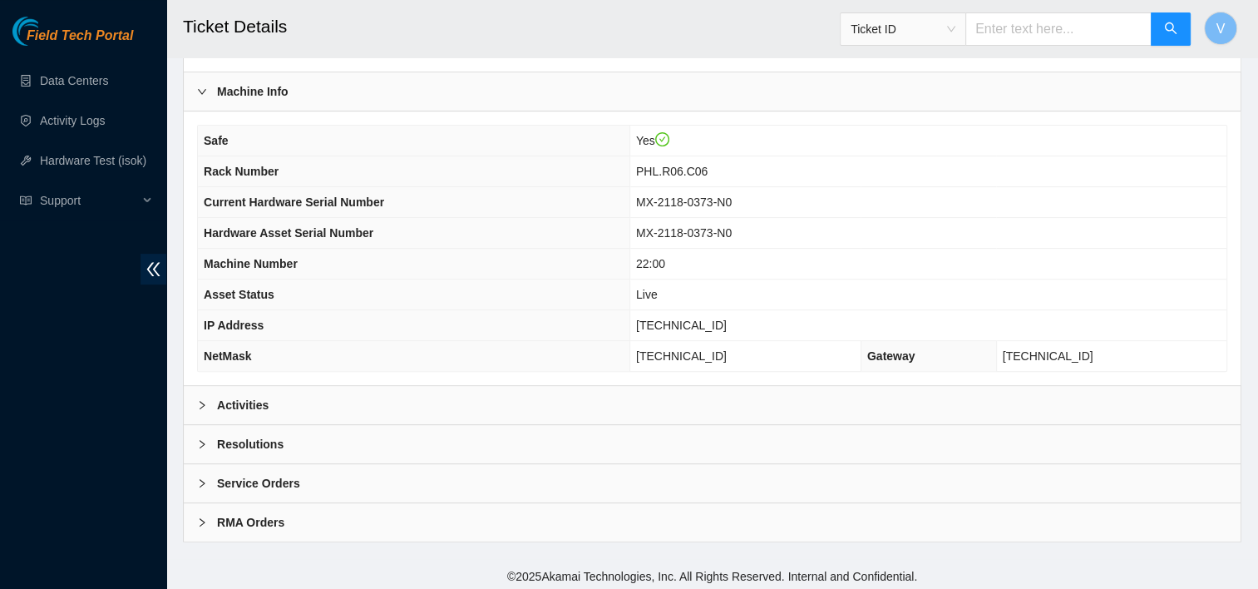
click at [426, 390] on div "Activities" at bounding box center [712, 405] width 1057 height 38
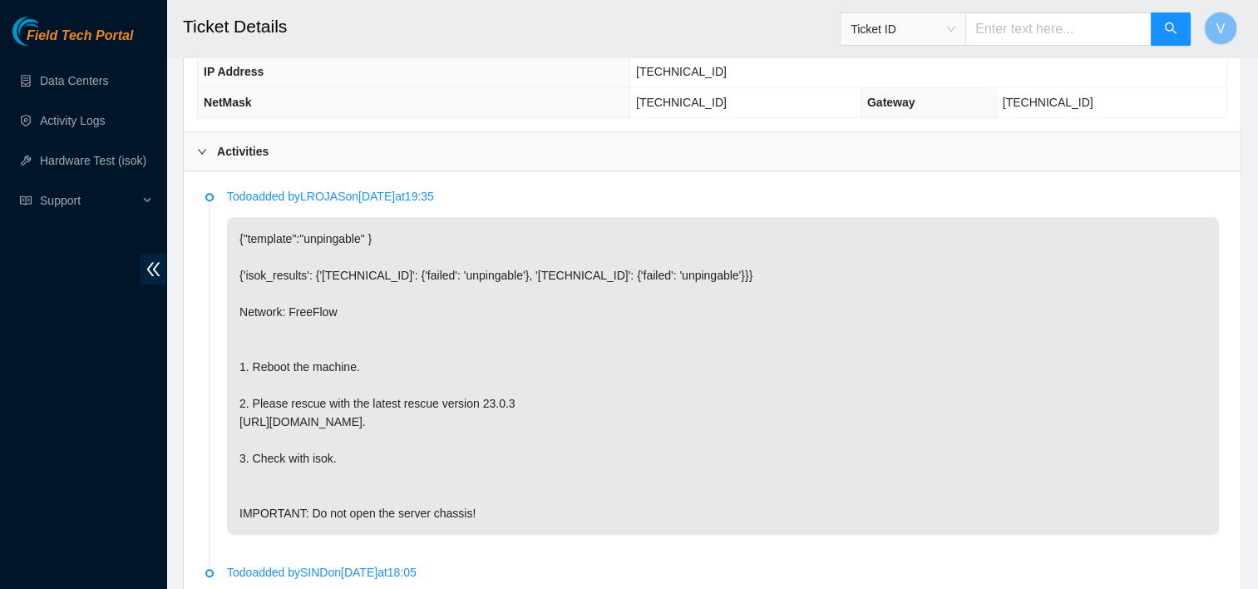
scroll to position [801, 0]
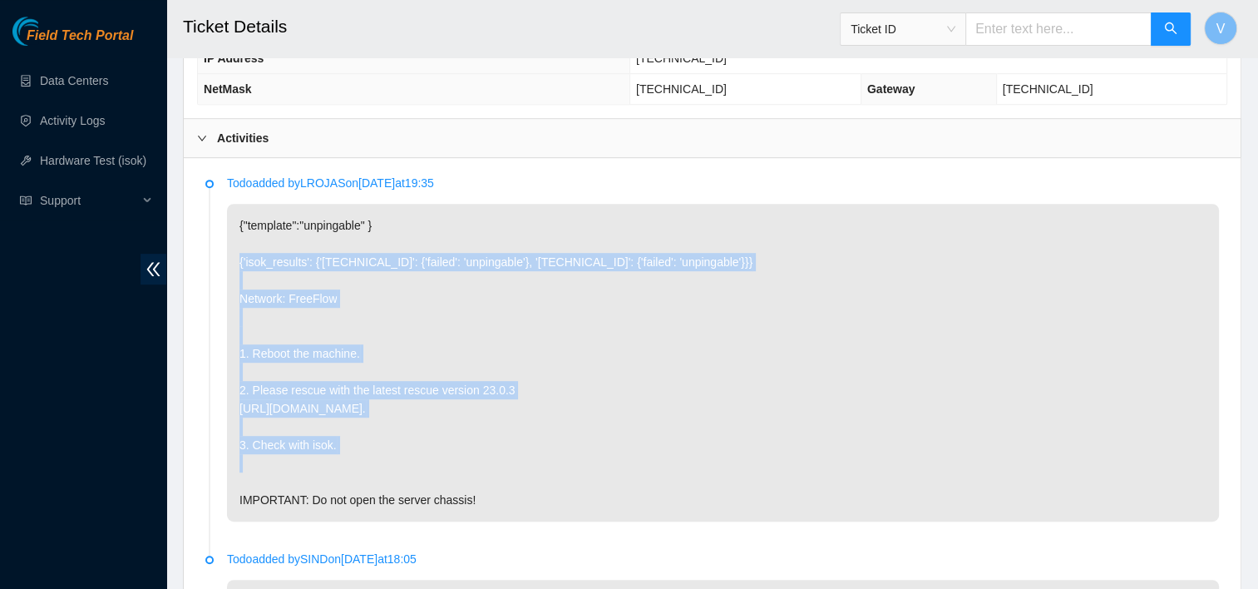
drag, startPoint x: 671, startPoint y: 237, endPoint x: 751, endPoint y: 389, distance: 172.2
click at [751, 389] on p "{"template":"unpingable" } {'isok_results': {'184.25.204.174': {'failed': 'unpi…" at bounding box center [723, 363] width 992 height 318
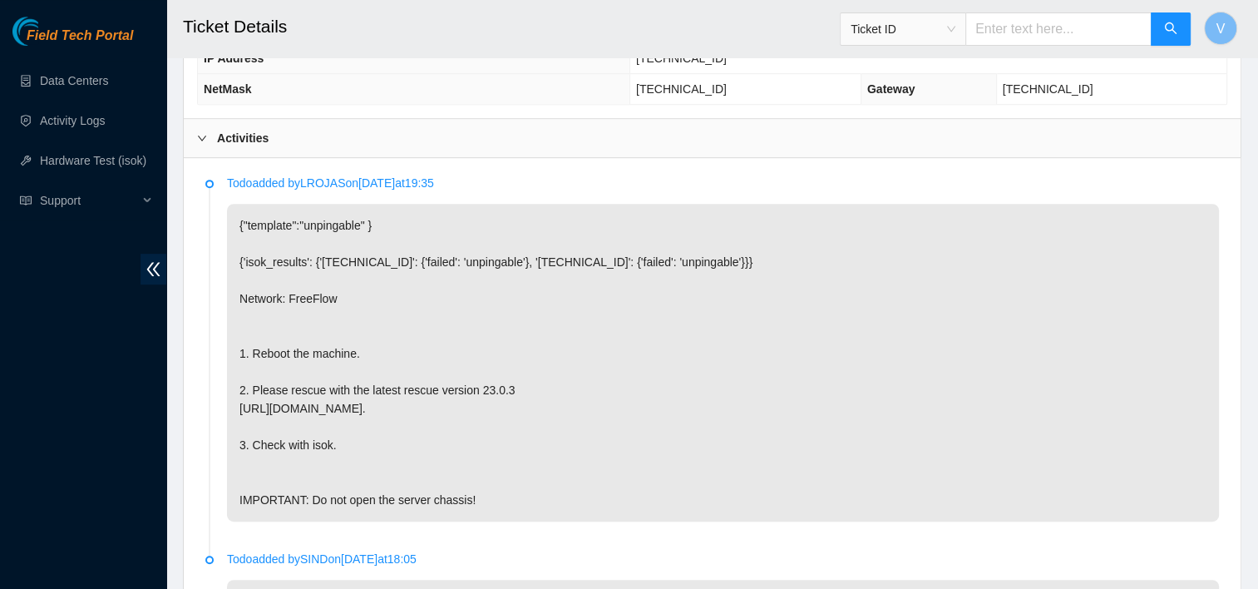
drag, startPoint x: 751, startPoint y: 389, endPoint x: 743, endPoint y: 404, distance: 17.1
click at [743, 404] on p "{"template":"unpingable" } {'isok_results': {'184.25.204.174': {'failed': 'unpi…" at bounding box center [723, 363] width 992 height 318
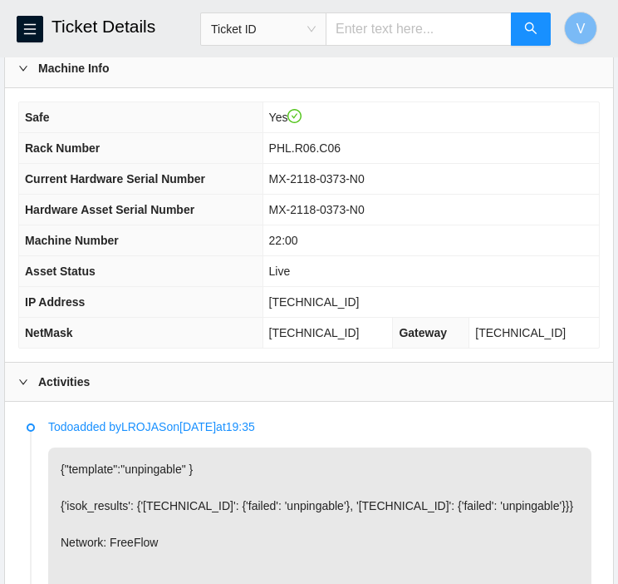
scroll to position [647, 0]
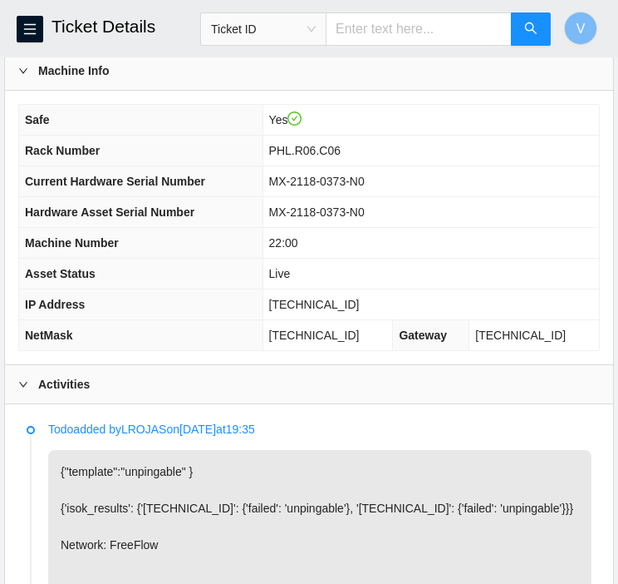
click at [326, 298] on span "184.25.204.174" at bounding box center [314, 304] width 91 height 13
copy span "184.25.204.174"
click at [394, 268] on td "Live" at bounding box center [431, 274] width 337 height 31
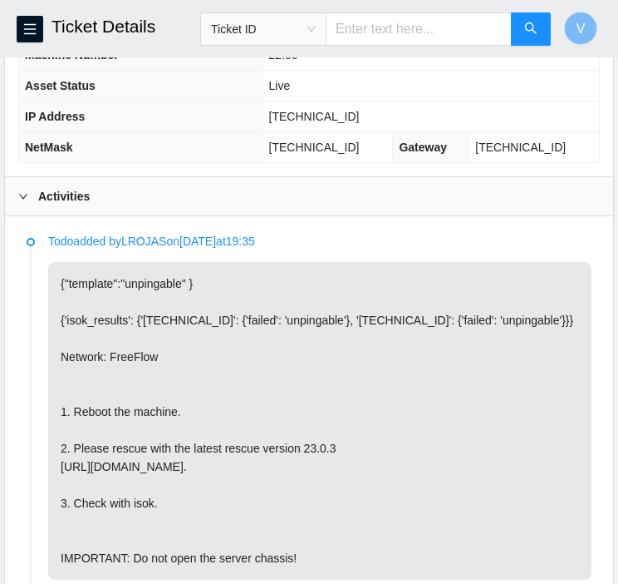
click at [38, 196] on b "Activities" at bounding box center [64, 196] width 52 height 18
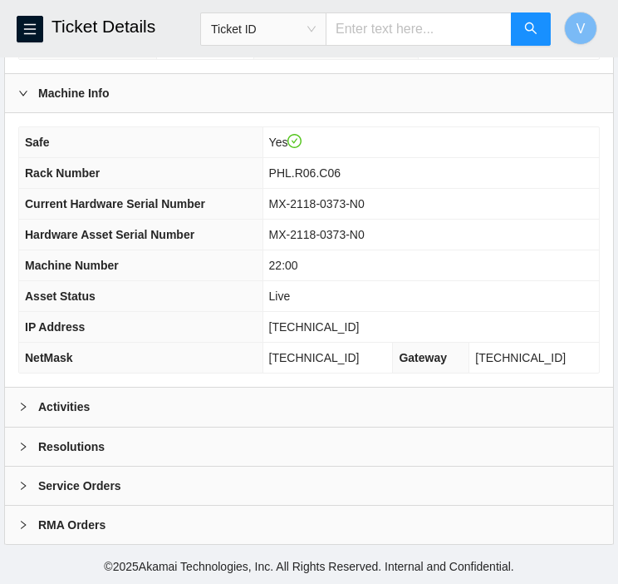
scroll to position [618, 0]
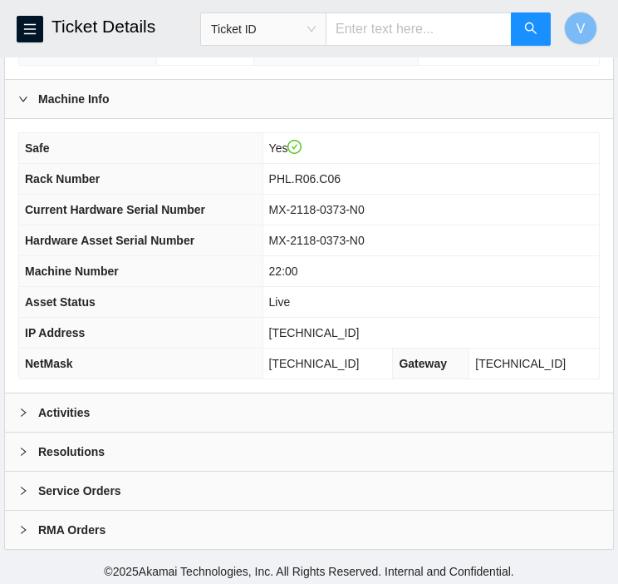
click at [76, 442] on b "Resolutions" at bounding box center [71, 451] width 67 height 18
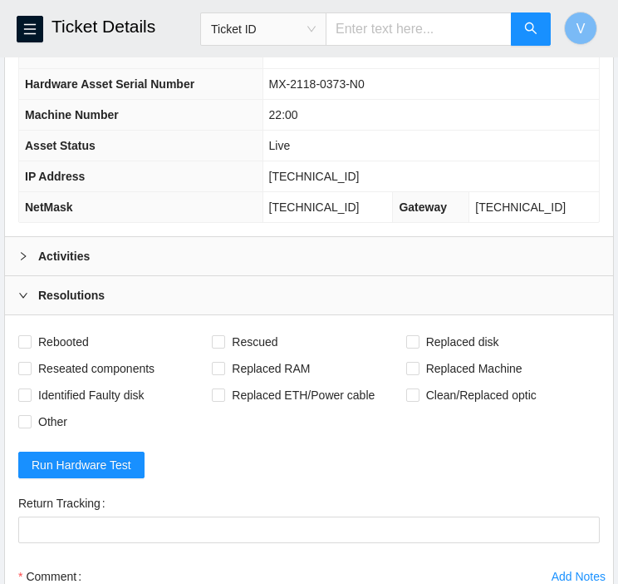
scroll to position [782, 0]
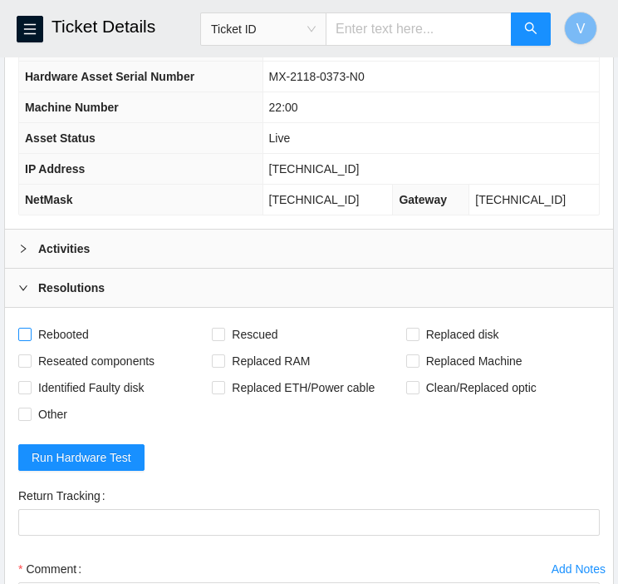
click at [63, 332] on span "Rebooted" at bounding box center [64, 334] width 64 height 27
click at [30, 332] on input "Rebooted" at bounding box center [24, 334] width 12 height 12
checkbox input "true"
click at [254, 330] on span "Rescued" at bounding box center [254, 334] width 59 height 27
click at [224, 330] on input "Rescued" at bounding box center [218, 334] width 12 height 12
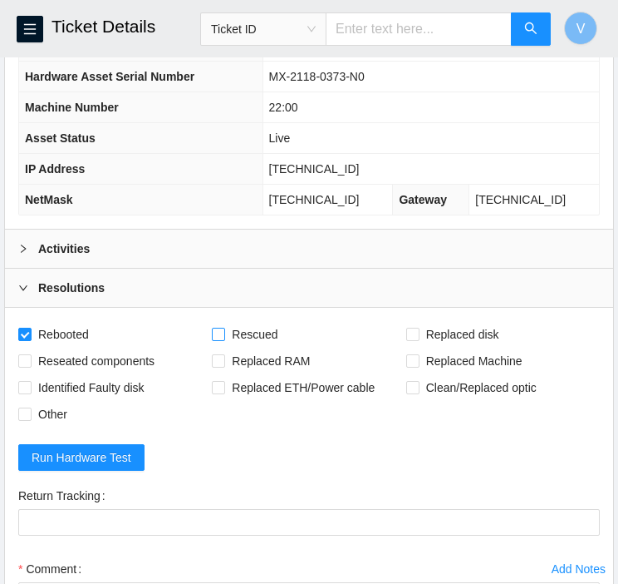
checkbox input "true"
click at [101, 357] on span "Reseated components" at bounding box center [97, 360] width 130 height 27
click at [30, 357] on input "Reseated components" at bounding box center [24, 360] width 12 height 12
checkbox input "true"
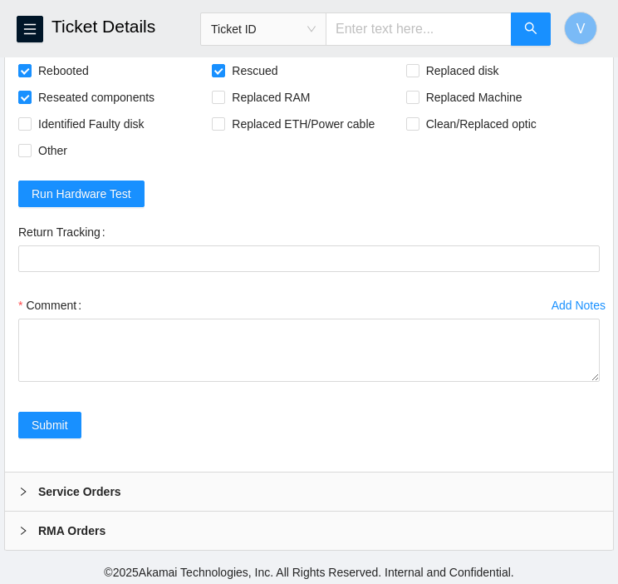
scroll to position [1045, 0]
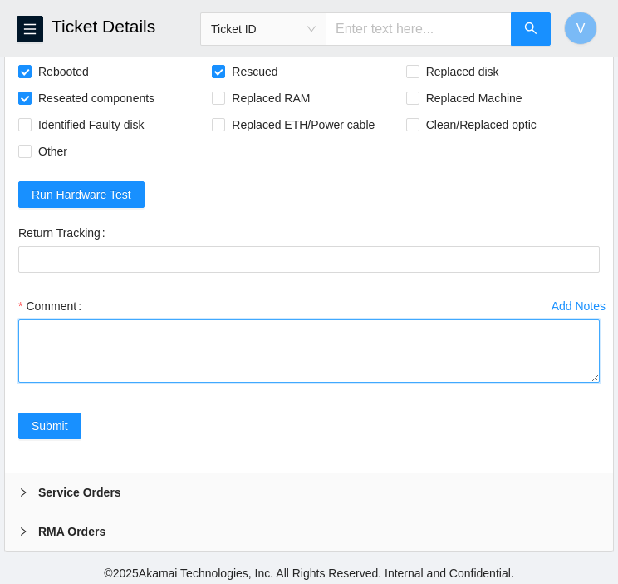
click at [155, 331] on textarea "Comment" at bounding box center [309, 350] width 582 height 63
click at [456, 333] on textarea "I found the machine in question. It was giving me the same problems as ticket#" at bounding box center [309, 350] width 582 height 63
paste textarea "B-V-5S3JKCY."
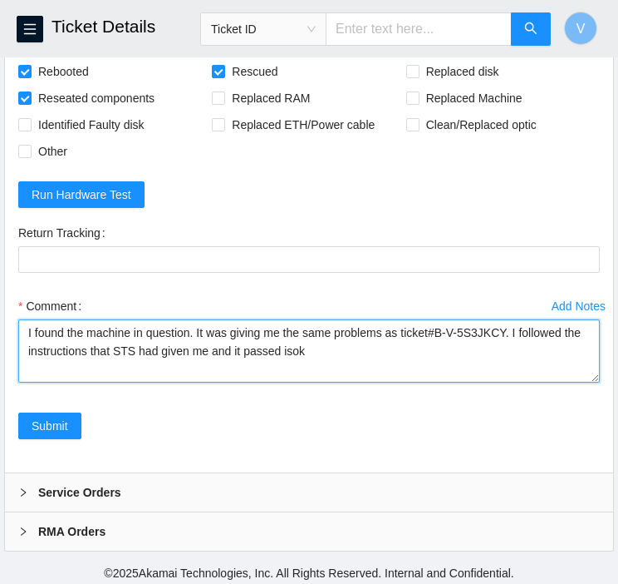
paste textarea "B-V-5S3JKCY."
click at [369, 350] on textarea "I found the machine in question. It was giving me the same problems as ticket#B…" at bounding box center [309, 350] width 582 height 63
paste textarea "184.25.204.174 : passed: ok"
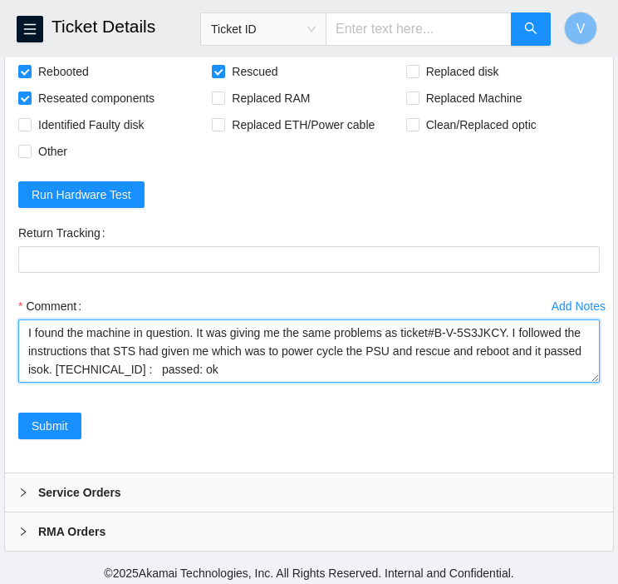
type textarea "I found the machine in question. It was giving me the same problems as ticket#B…"
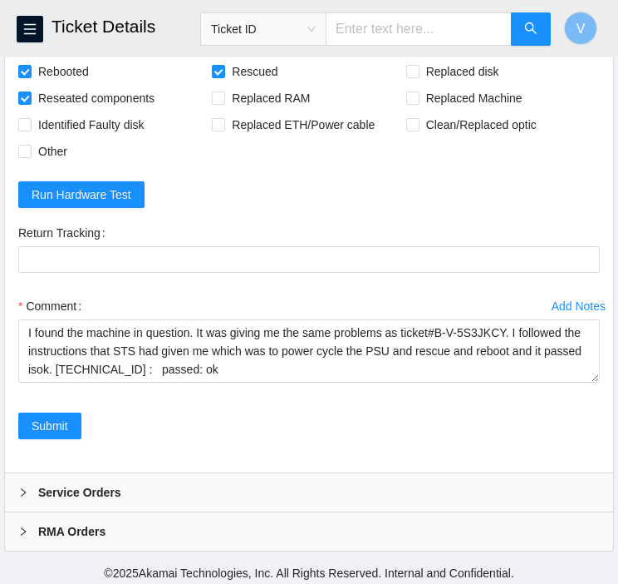
click at [186, 419] on div "Submit" at bounding box center [309, 435] width 595 height 47
click at [47, 416] on span "Submit" at bounding box center [50, 425] width 37 height 18
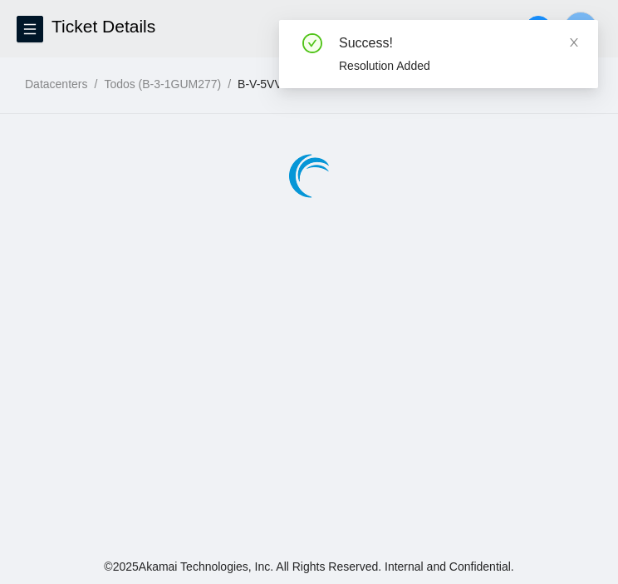
scroll to position [0, 0]
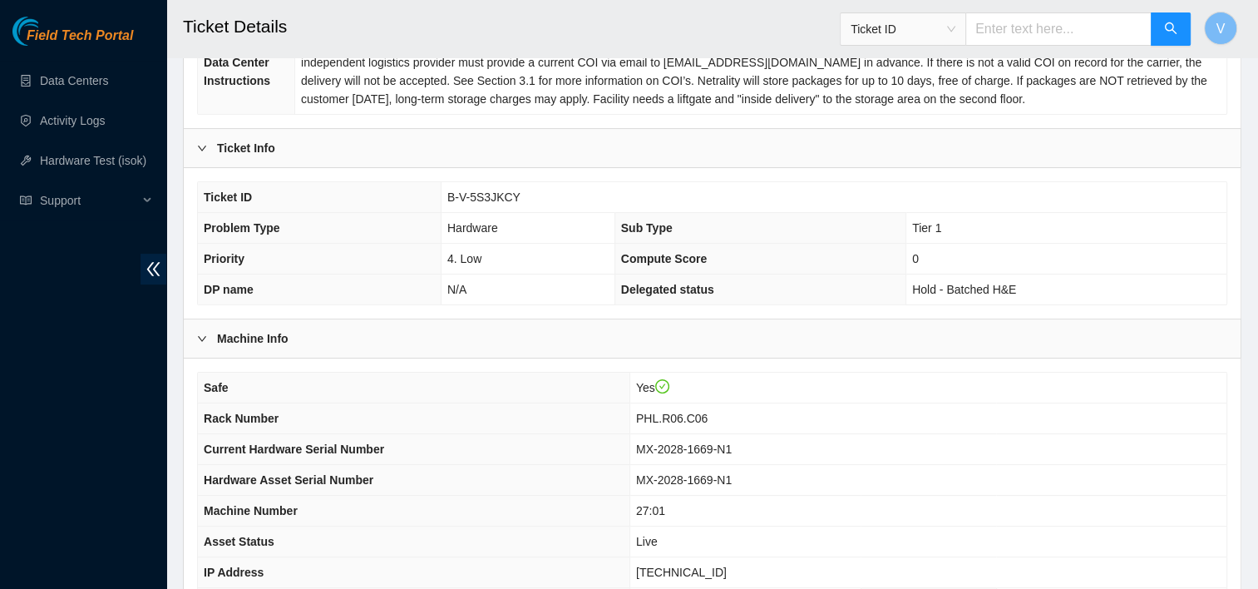
scroll to position [352, 0]
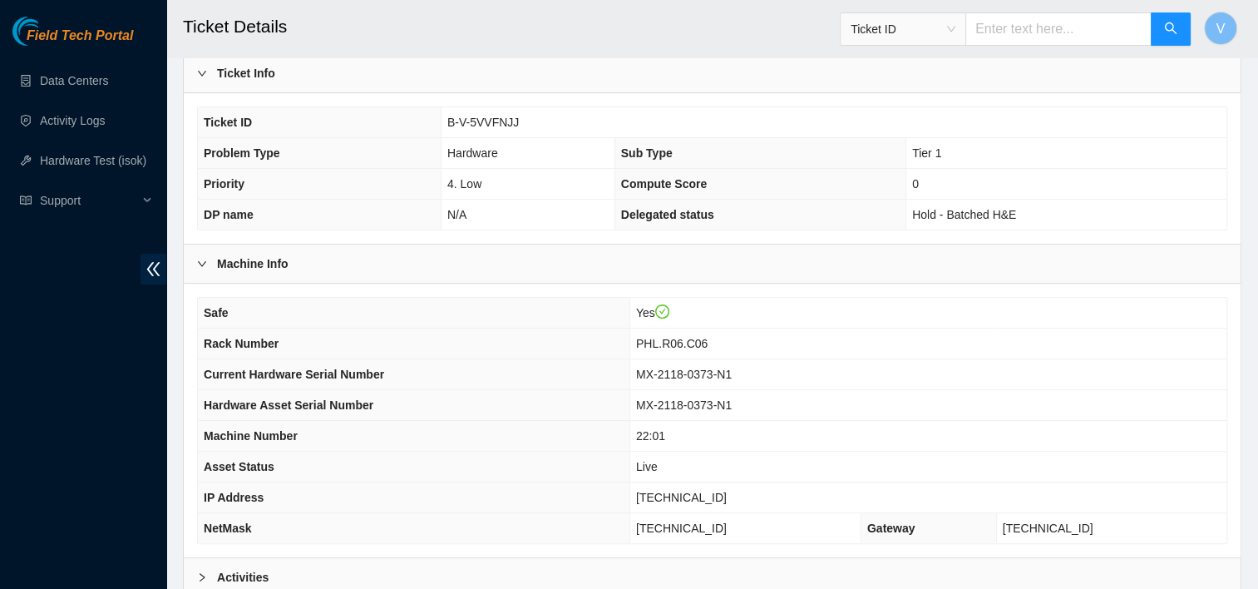
scroll to position [534, 0]
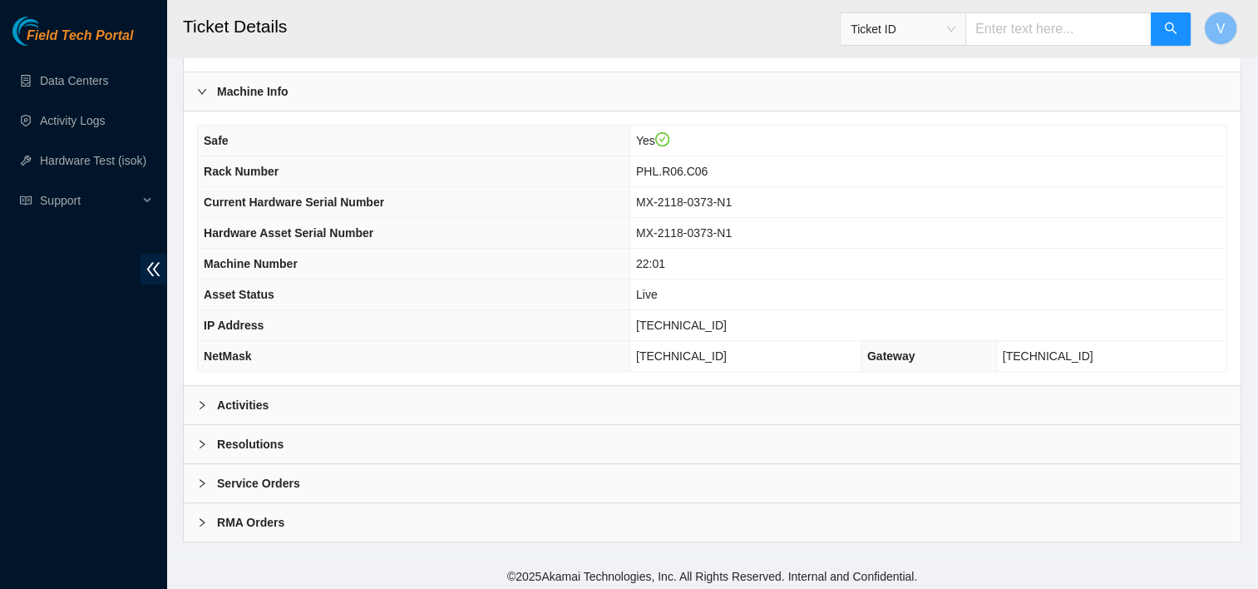
click at [281, 395] on div "Activities" at bounding box center [712, 405] width 1057 height 38
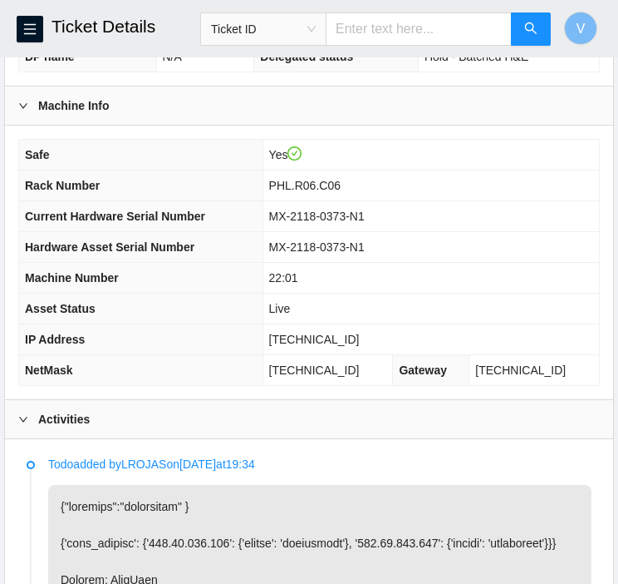
scroll to position [569, 0]
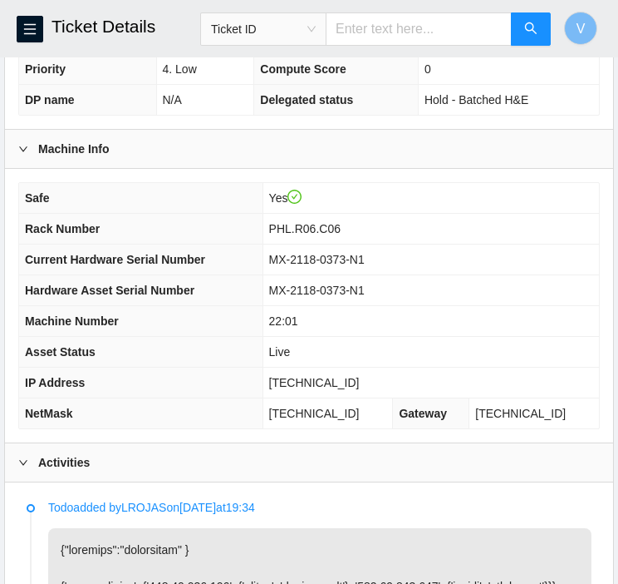
click at [308, 377] on span "[TECHNICAL_ID]" at bounding box center [314, 382] width 91 height 13
copy span "[TECHNICAL_ID]"
click at [489, 198] on td "Yes" at bounding box center [431, 198] width 337 height 31
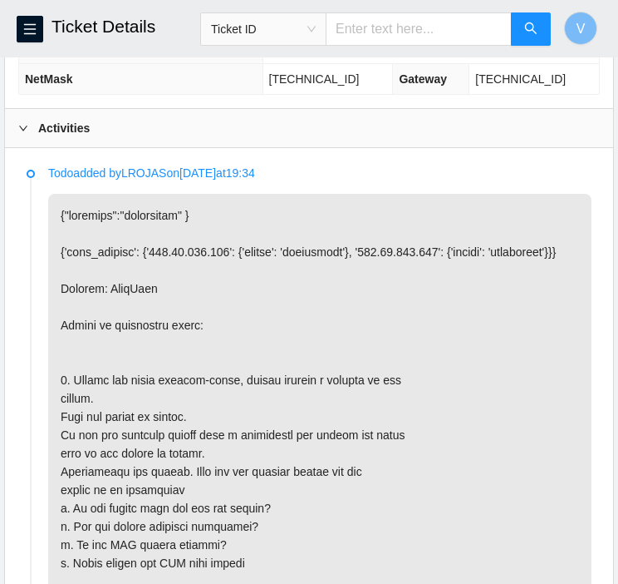
scroll to position [902, 0]
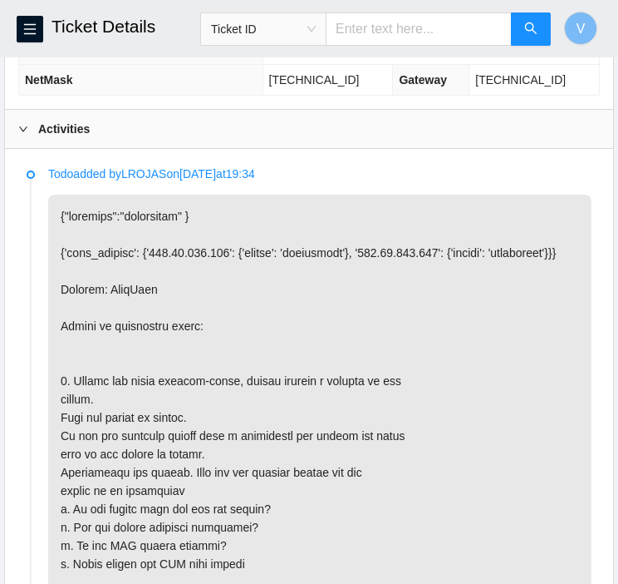
click at [42, 129] on b "Activities" at bounding box center [64, 129] width 52 height 18
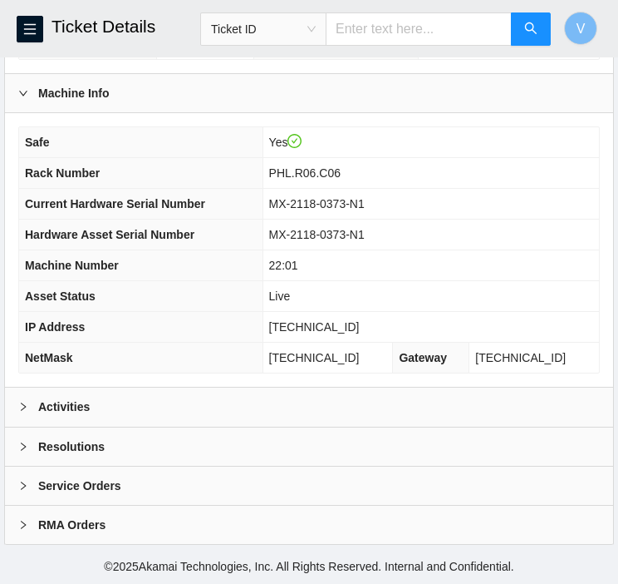
scroll to position [618, 0]
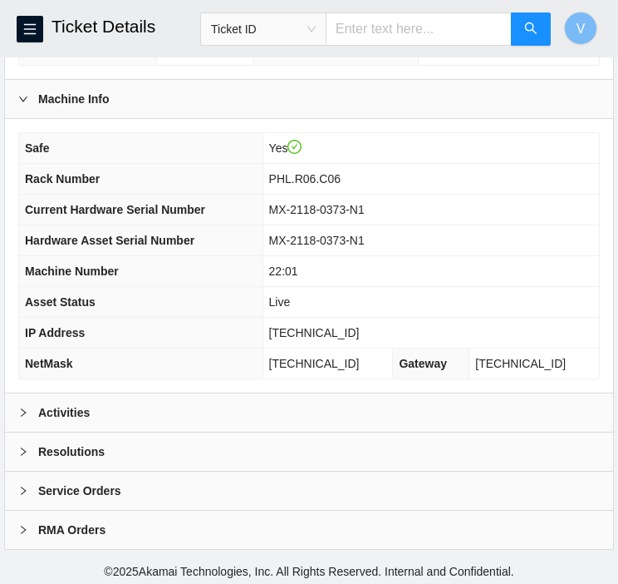
click at [57, 442] on b "Resolutions" at bounding box center [71, 451] width 67 height 18
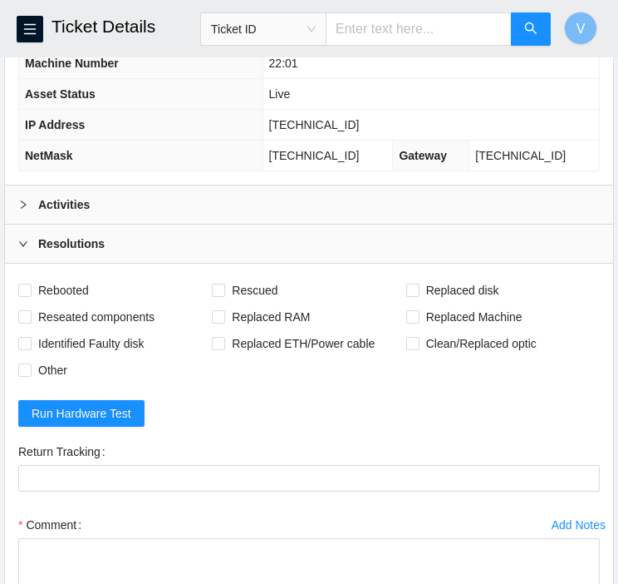
scroll to position [828, 0]
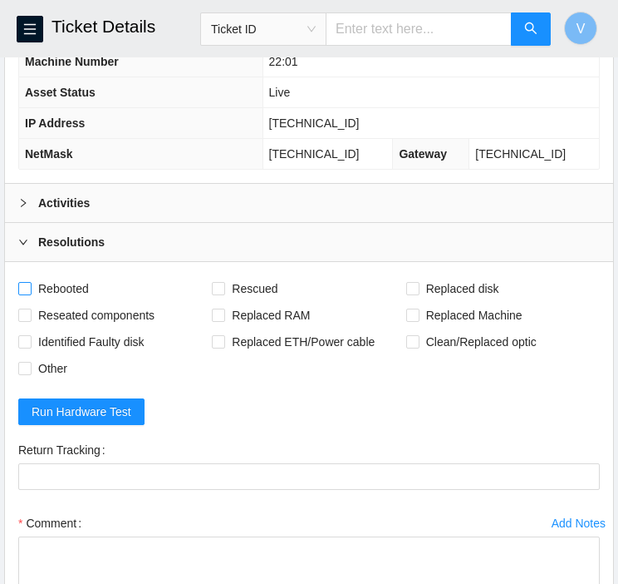
click at [62, 288] on span "Rebooted" at bounding box center [64, 288] width 64 height 27
click at [30, 288] on input "Rebooted" at bounding box center [24, 288] width 12 height 12
checkbox input "true"
click at [244, 283] on span "Rescued" at bounding box center [254, 288] width 59 height 27
click at [224, 283] on input "Rescued" at bounding box center [218, 288] width 12 height 12
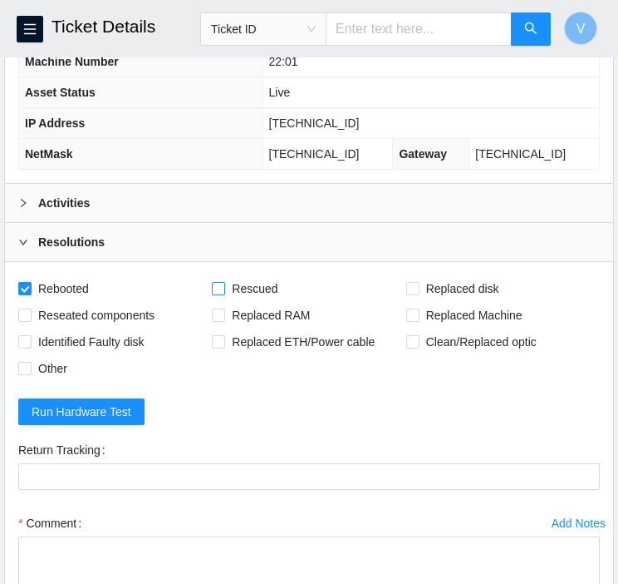
checkbox input "true"
click at [72, 312] on span "Reseated components" at bounding box center [97, 315] width 130 height 27
click at [30, 312] on input "Reseated components" at bounding box center [24, 314] width 12 height 12
checkbox input "true"
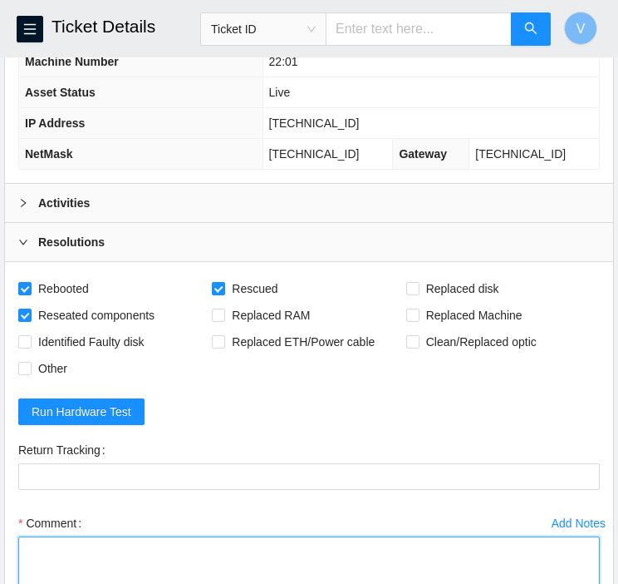
click at [246, 542] on textarea "Comment" at bounding box center [309, 567] width 582 height 63
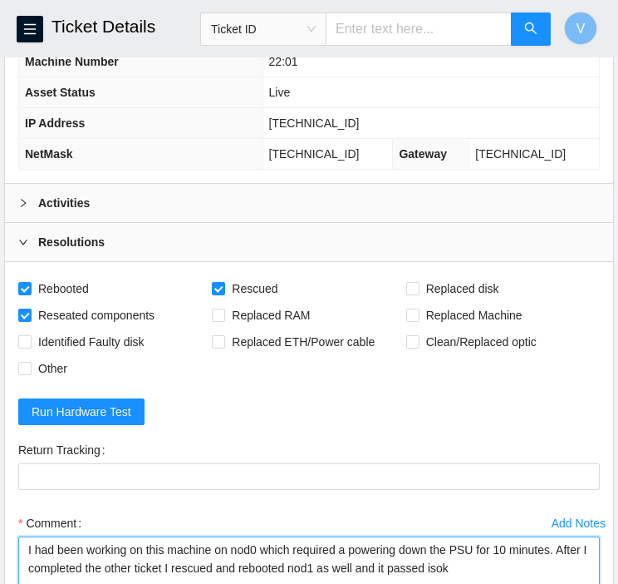
paste textarea "[TECHNICAL_ID] : passed: ok"
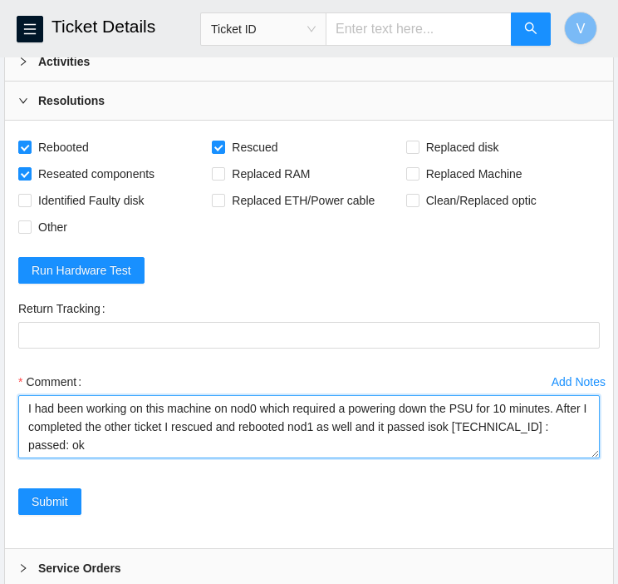
scroll to position [1046, 0]
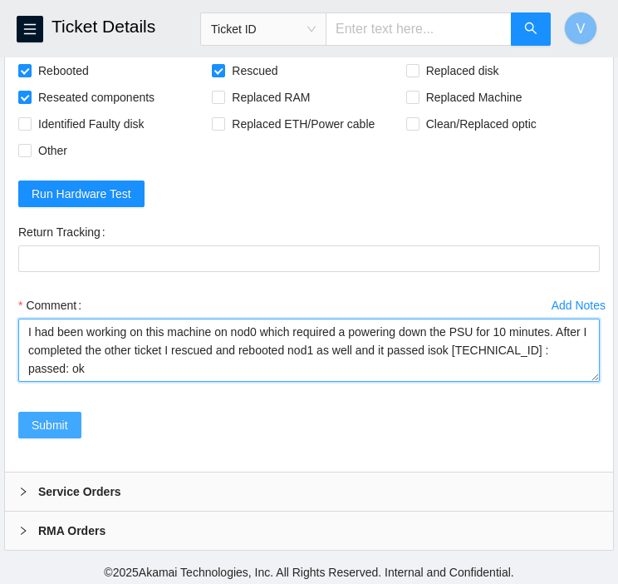
type textarea "I had been working on this machine on nod0 which required a powering down the P…"
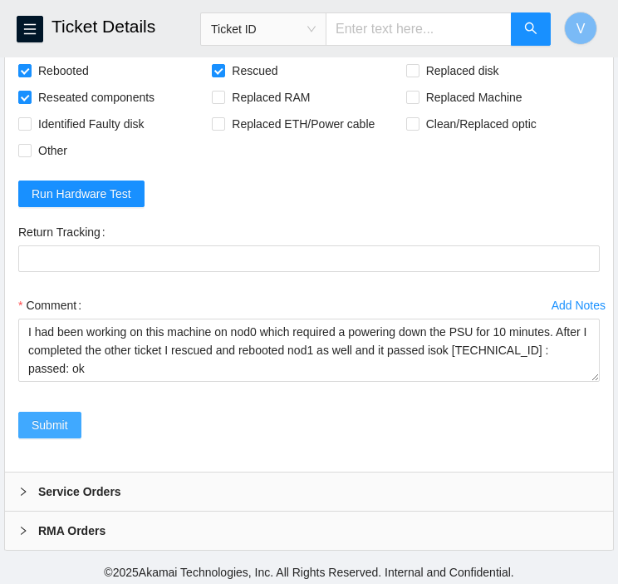
click at [40, 416] on span "Submit" at bounding box center [50, 425] width 37 height 18
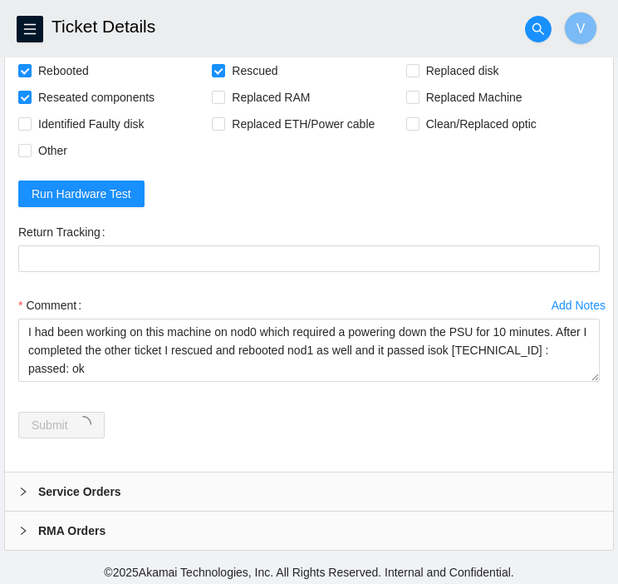
scroll to position [0, 0]
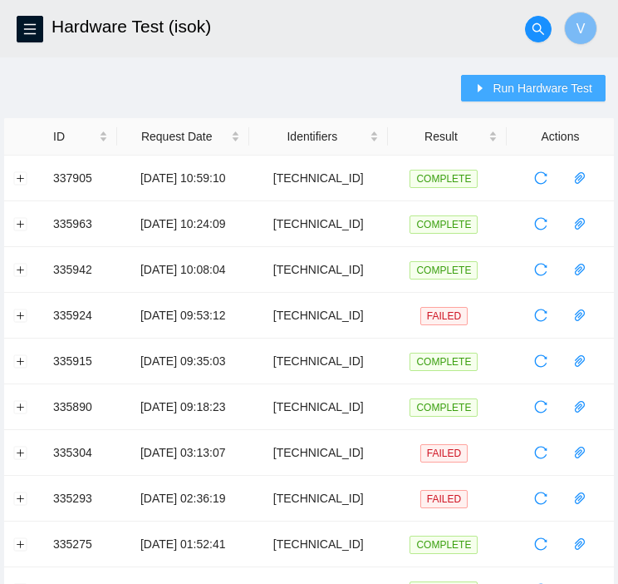
click at [528, 95] on span "Run Hardware Test" at bounding box center [543, 88] width 100 height 18
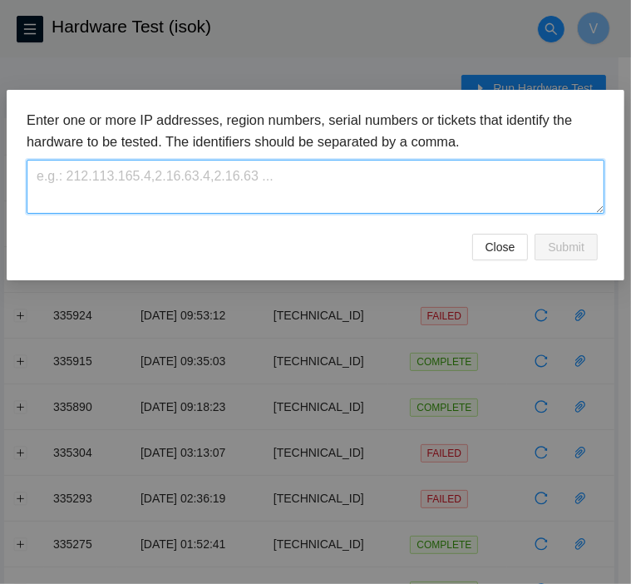
click at [387, 171] on textarea at bounding box center [316, 187] width 578 height 54
paste textarea "[TECHNICAL_ID]"
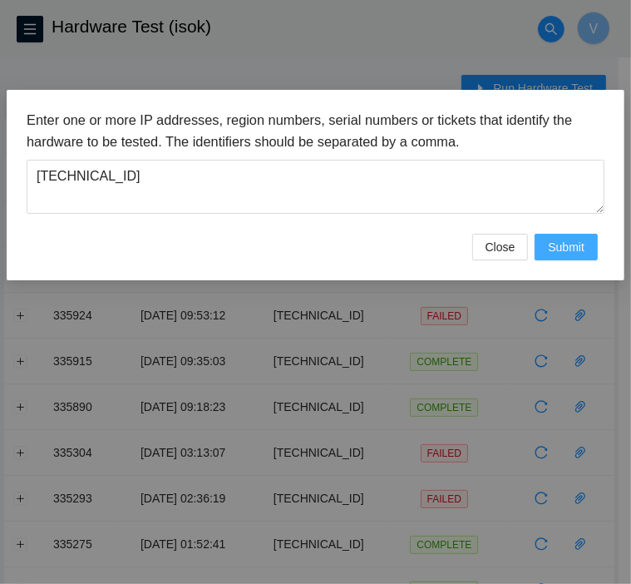
click at [579, 243] on span "Submit" at bounding box center [566, 247] width 37 height 18
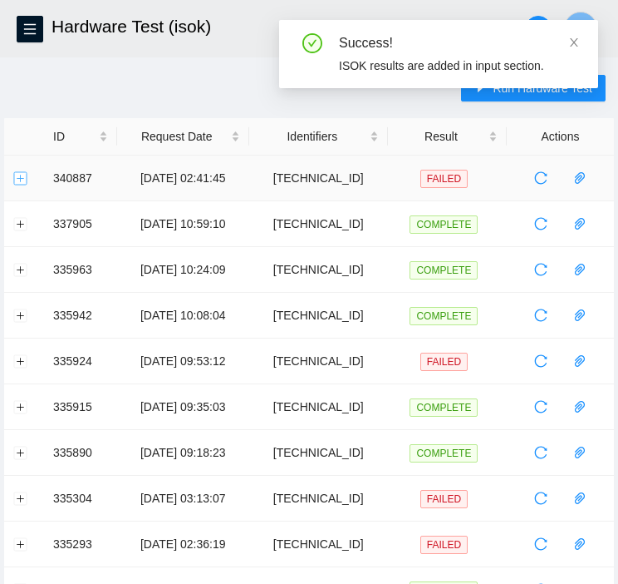
click at [27, 173] on button "Expand row" at bounding box center [20, 177] width 13 height 13
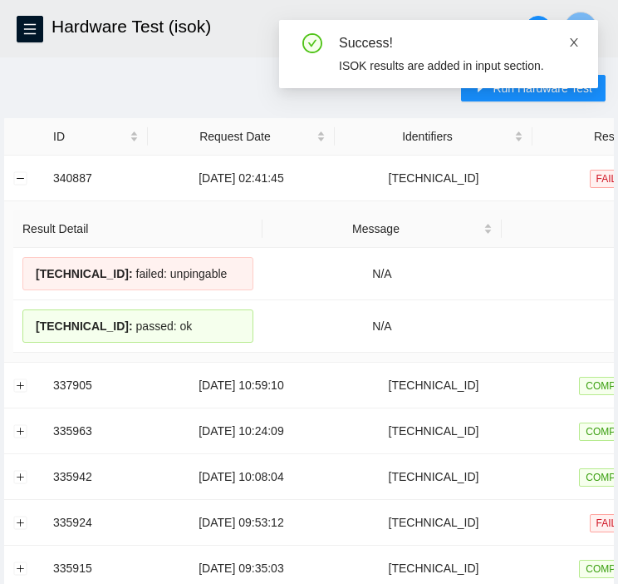
click at [574, 42] on icon "close" at bounding box center [574, 42] width 8 height 8
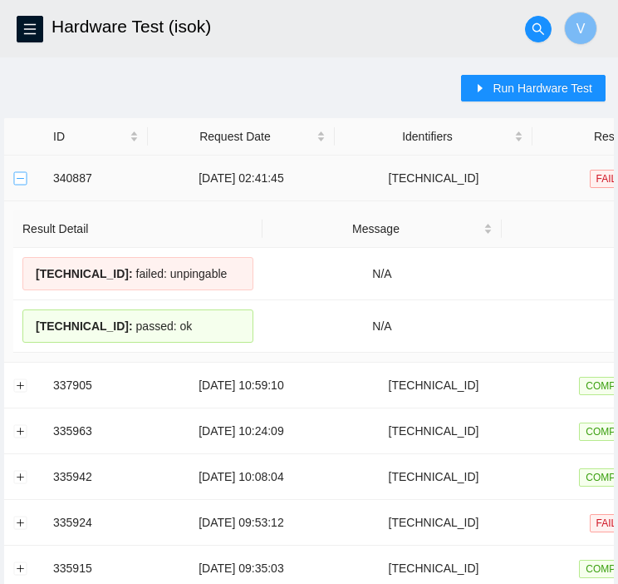
click at [23, 178] on button "Collapse row" at bounding box center [20, 177] width 13 height 13
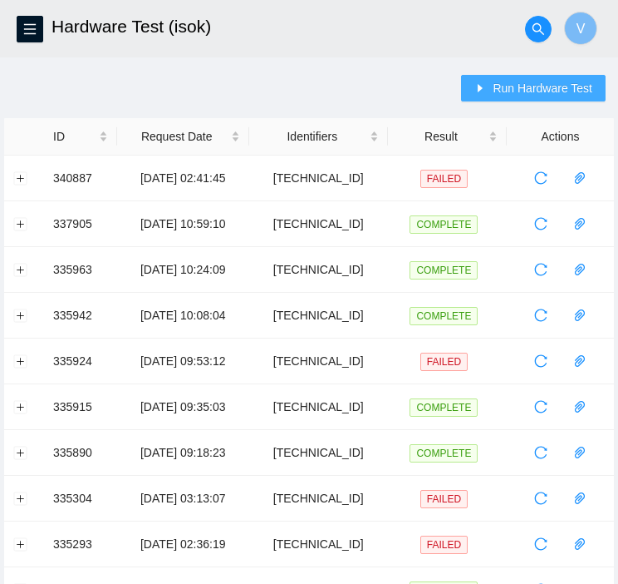
click at [548, 88] on span "Run Hardware Test" at bounding box center [543, 88] width 100 height 18
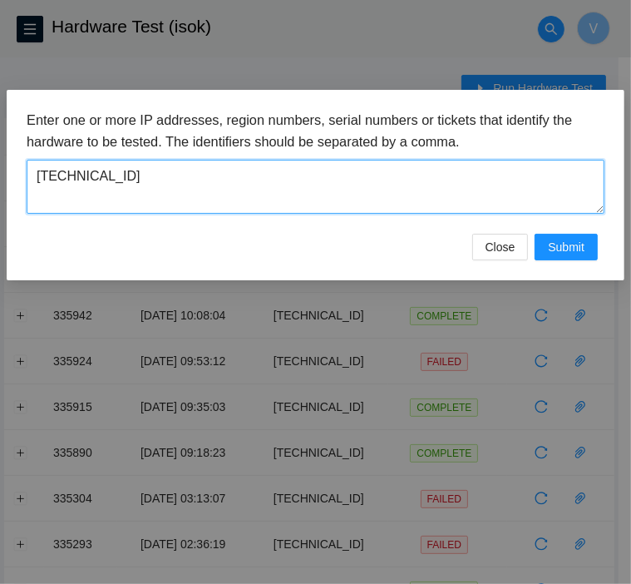
click at [387, 184] on textarea "[TECHNICAL_ID]" at bounding box center [316, 187] width 578 height 54
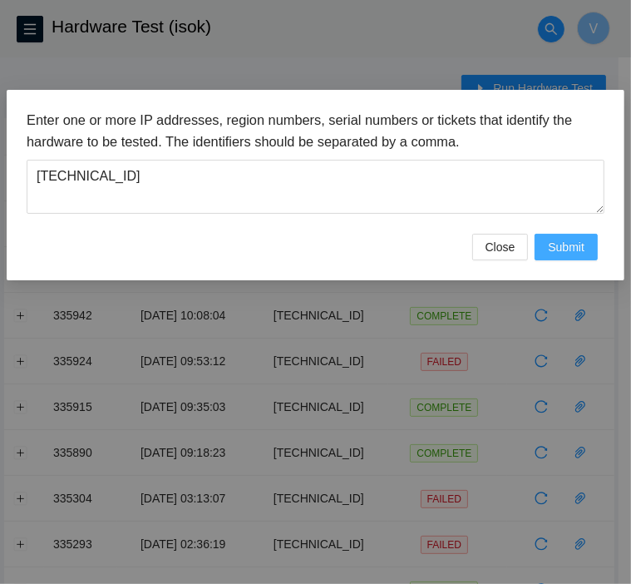
click at [562, 241] on span "Submit" at bounding box center [566, 247] width 37 height 18
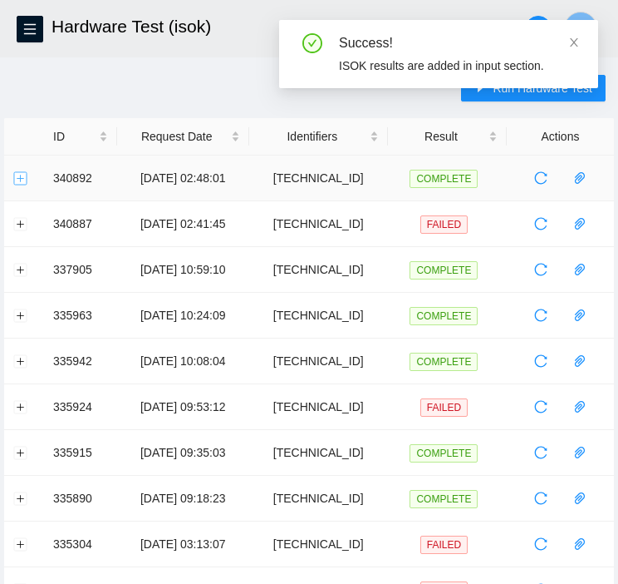
click at [19, 178] on button "Expand row" at bounding box center [20, 177] width 13 height 13
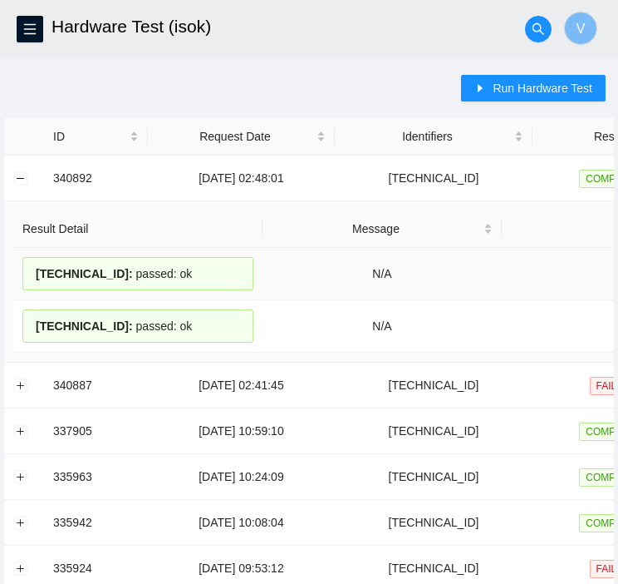
drag, startPoint x: 189, startPoint y: 273, endPoint x: 25, endPoint y: 282, distance: 164.0
click at [25, 282] on div "184.25.204.185 : passed: ok" at bounding box center [137, 273] width 231 height 33
copy div "184.25.204.185 : passed: ok"
click at [27, 175] on td at bounding box center [24, 178] width 40 height 46
click at [21, 182] on button "Collapse row" at bounding box center [20, 177] width 13 height 13
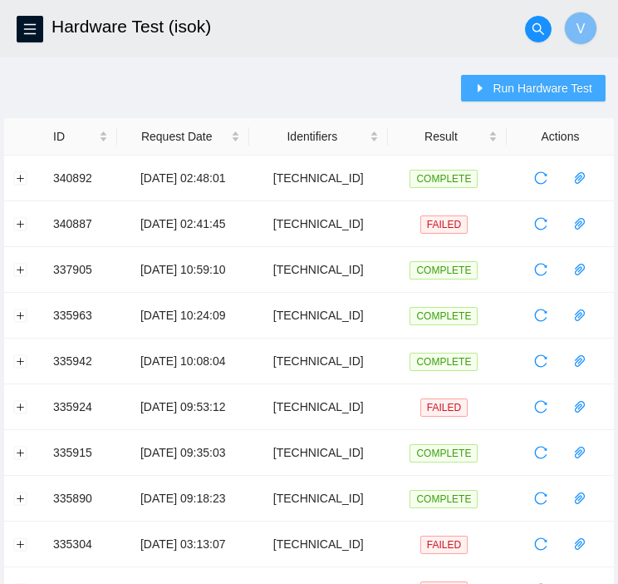
click at [560, 95] on span "Run Hardware Test" at bounding box center [543, 88] width 100 height 18
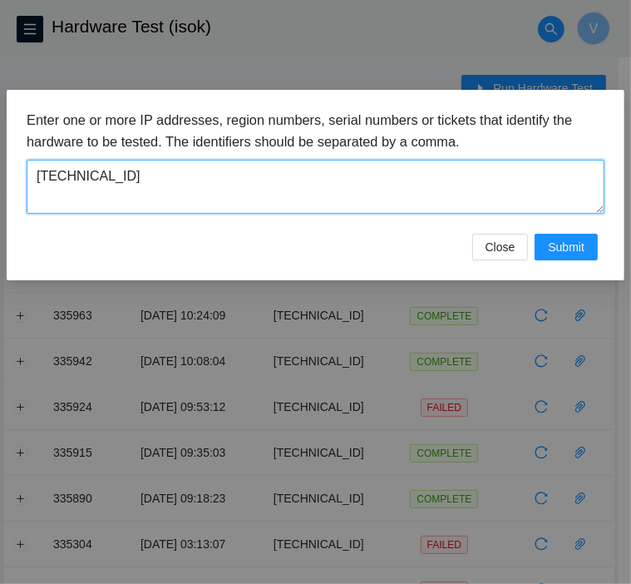
click at [380, 161] on textarea "184.25.204.184" at bounding box center [316, 187] width 578 height 54
paste textarea "7"
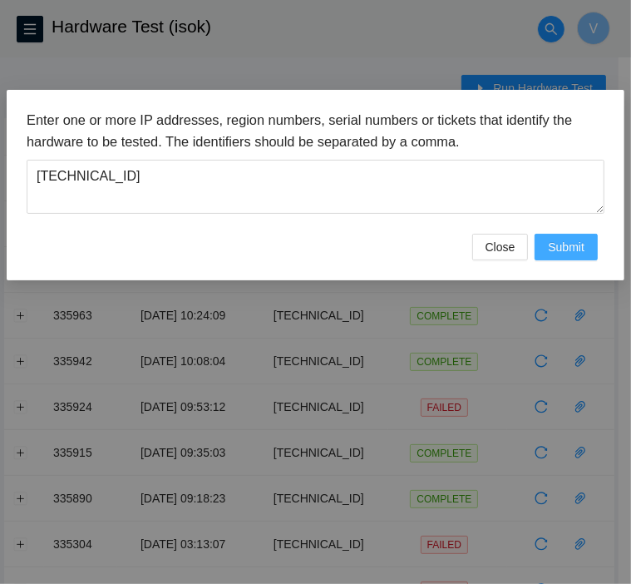
click at [564, 254] on span "Submit" at bounding box center [566, 247] width 37 height 18
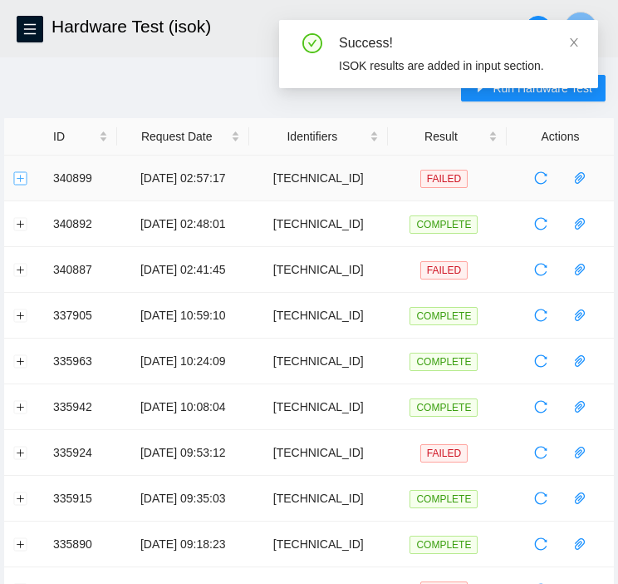
click at [24, 175] on button "Expand row" at bounding box center [20, 177] width 13 height 13
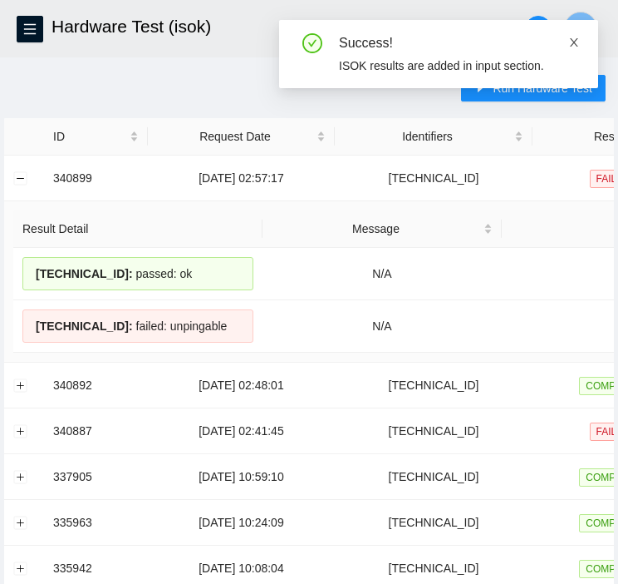
click at [579, 39] on icon "close" at bounding box center [575, 43] width 12 height 12
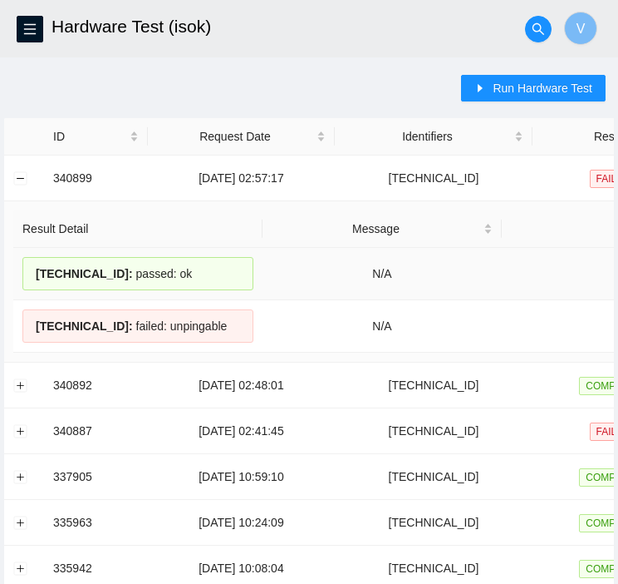
drag, startPoint x: 195, startPoint y: 277, endPoint x: 37, endPoint y: 280, distance: 157.1
click at [37, 280] on div "184.25.204.174 : passed: ok" at bounding box center [137, 273] width 231 height 33
copy div "184.25.204.174 : passed: ok"
click at [15, 174] on button "Collapse row" at bounding box center [20, 177] width 13 height 13
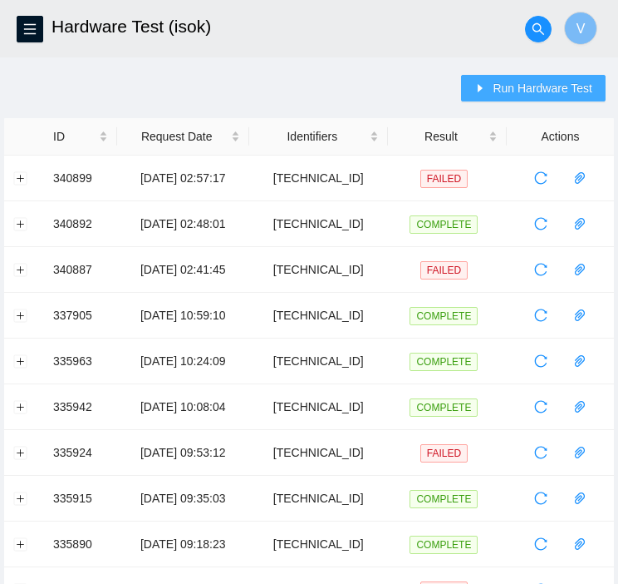
click at [495, 82] on button "Run Hardware Test" at bounding box center [533, 88] width 145 height 27
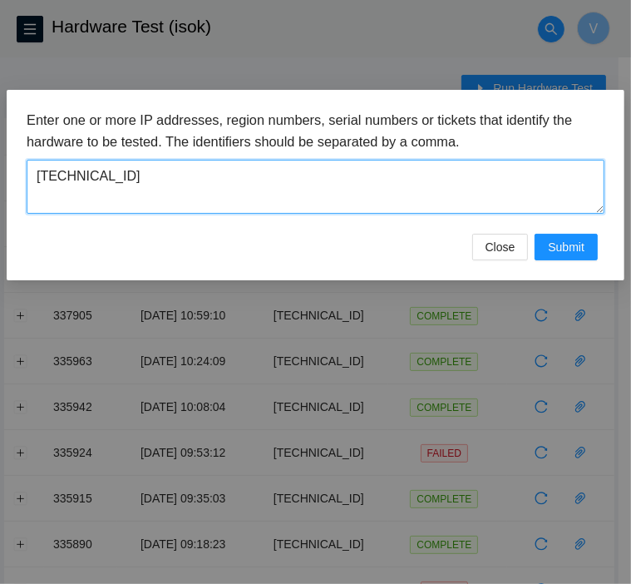
click at [314, 170] on textarea "184.25.204.174" at bounding box center [316, 187] width 578 height 54
type textarea "1"
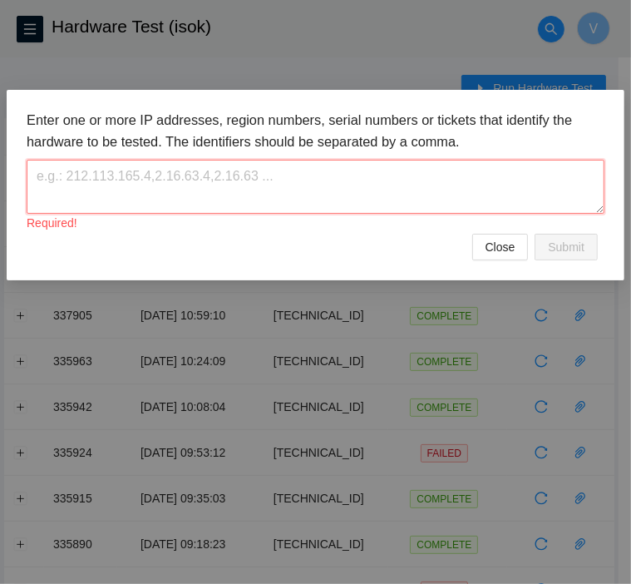
paste textarea "184.25.204.175"
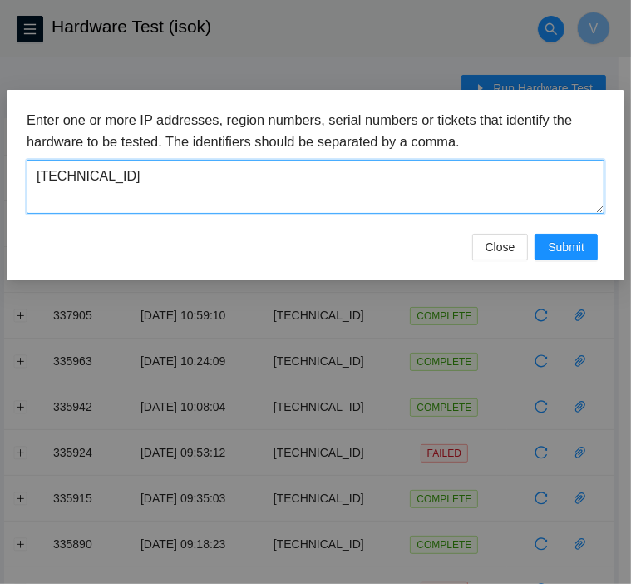
type textarea "184.25.204.175"
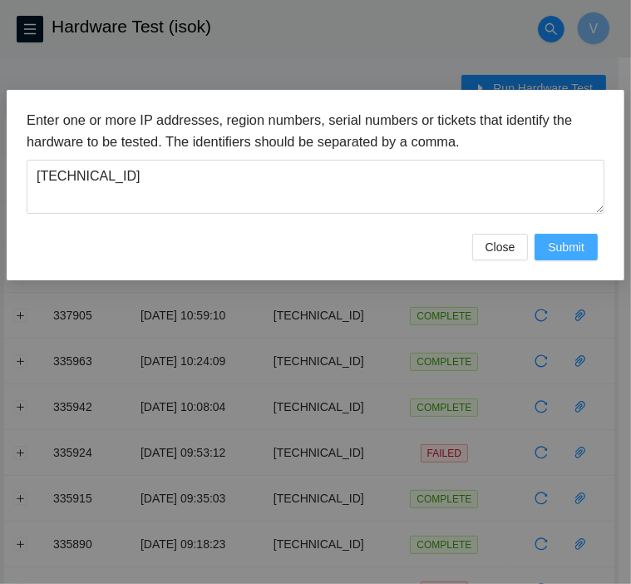
click at [555, 234] on button "Submit" at bounding box center [565, 247] width 63 height 27
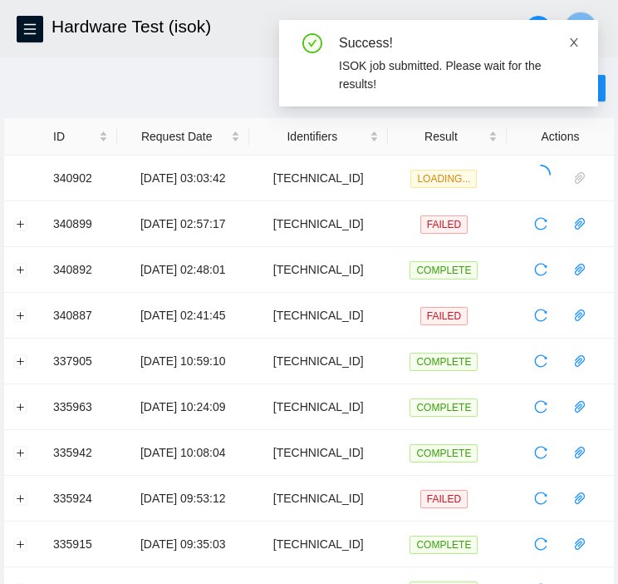
click at [569, 44] on icon "close" at bounding box center [575, 43] width 12 height 12
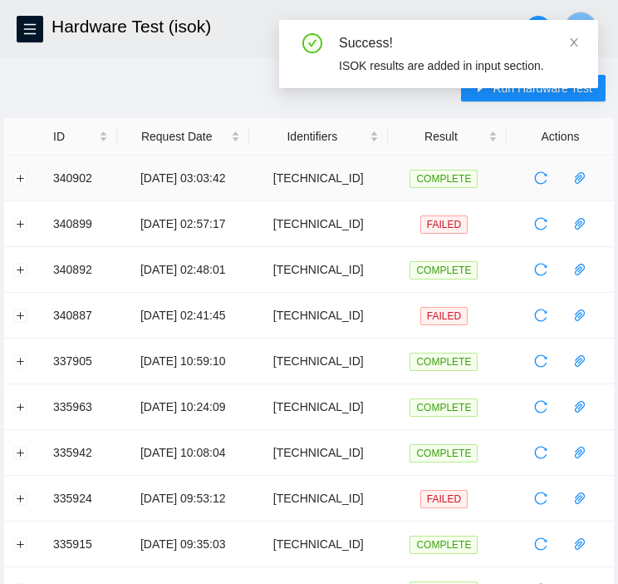
click at [9, 180] on td at bounding box center [24, 178] width 40 height 46
click at [22, 180] on button "Expand row" at bounding box center [20, 177] width 13 height 13
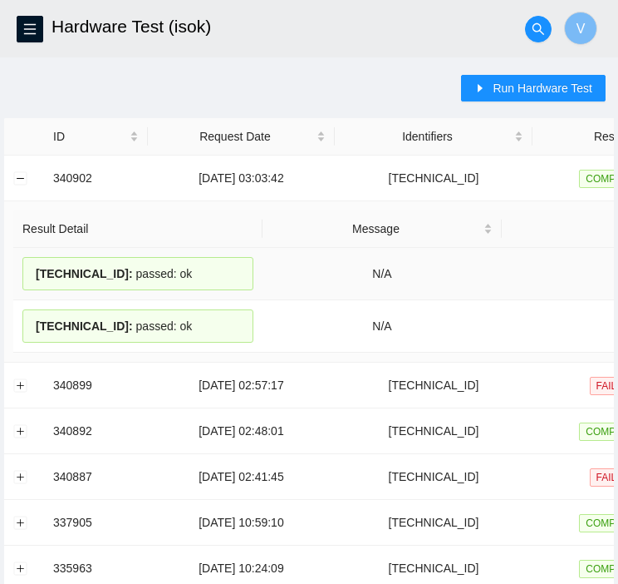
drag, startPoint x: 195, startPoint y: 273, endPoint x: 38, endPoint y: 289, distance: 157.2
click at [38, 289] on td "184.25.204.175 : passed: ok" at bounding box center [137, 274] width 249 height 52
copy div "184.25.204.175 : passed: ok"
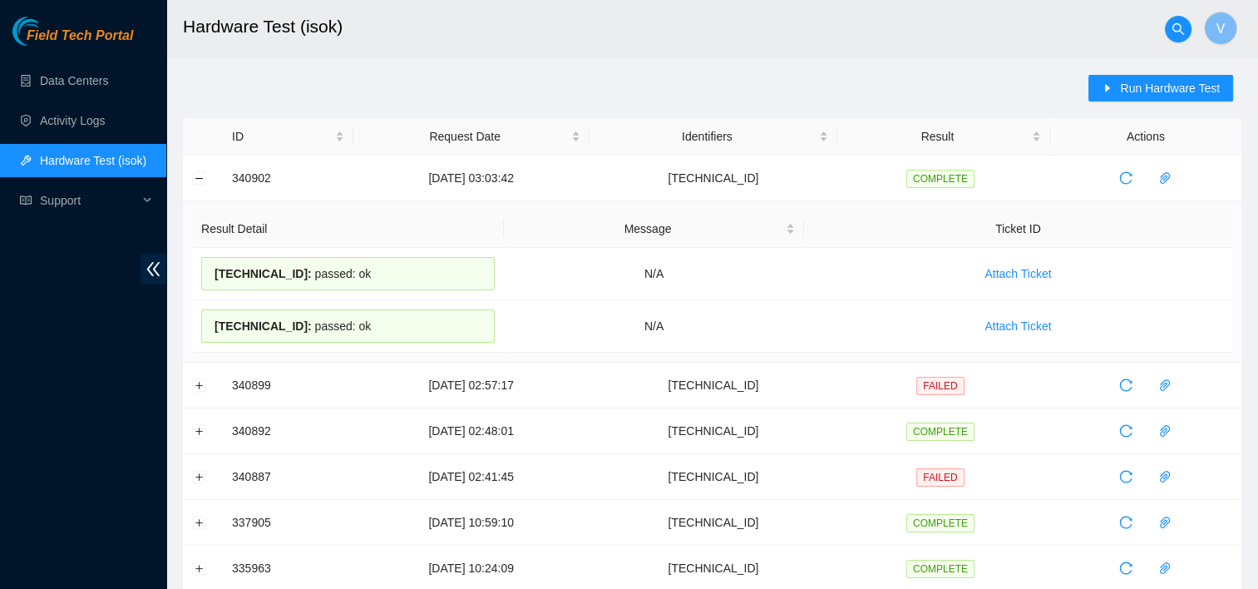
click at [630, 50] on h2 "Hardware Test (isok)" at bounding box center [611, 26] width 857 height 53
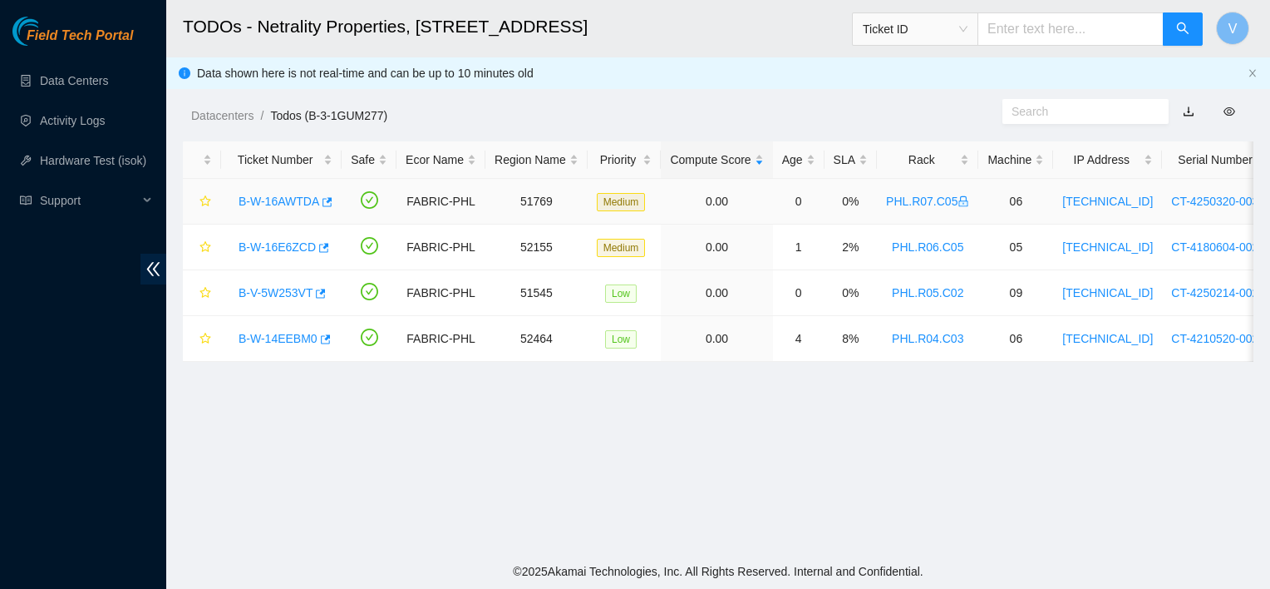
click at [289, 200] on link "B-W-16AWTDA" at bounding box center [279, 201] width 81 height 13
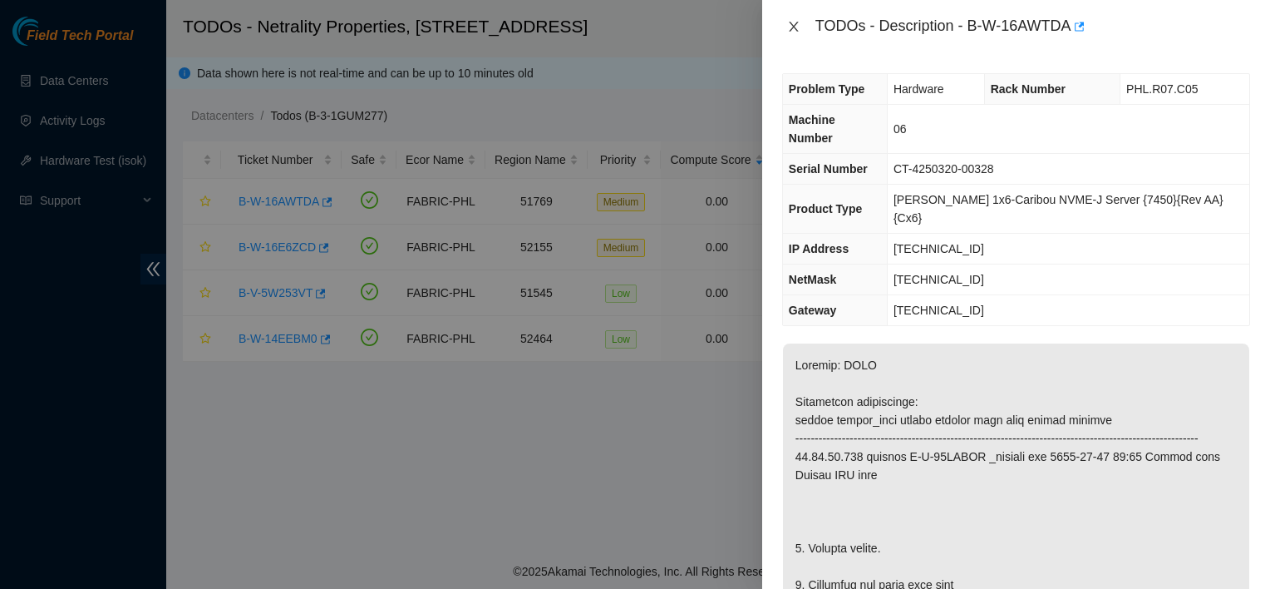
click at [782, 23] on button "Close" at bounding box center [793, 27] width 23 height 16
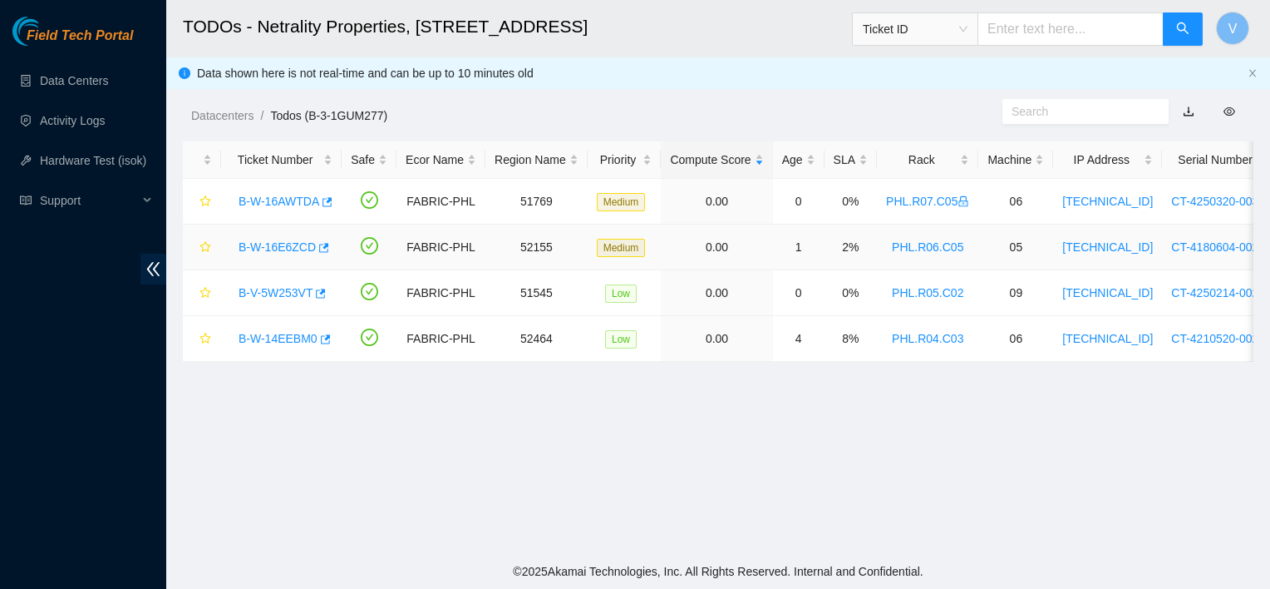
click at [289, 246] on link "B-W-16E6ZCD" at bounding box center [277, 246] width 77 height 13
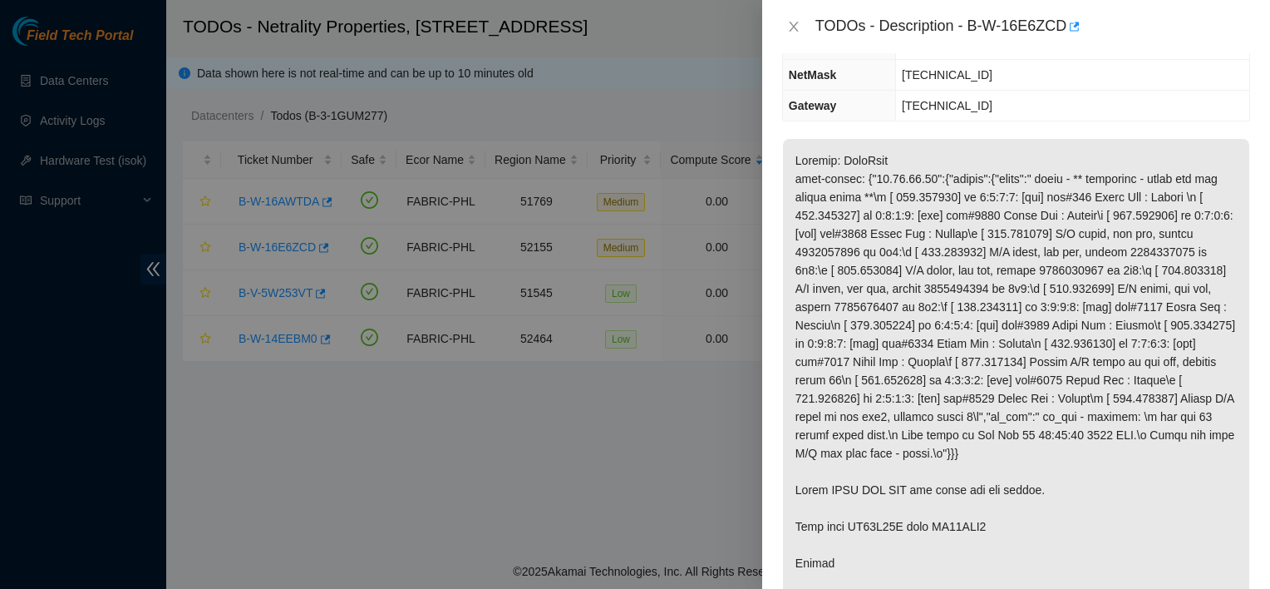
scroll to position [195, 0]
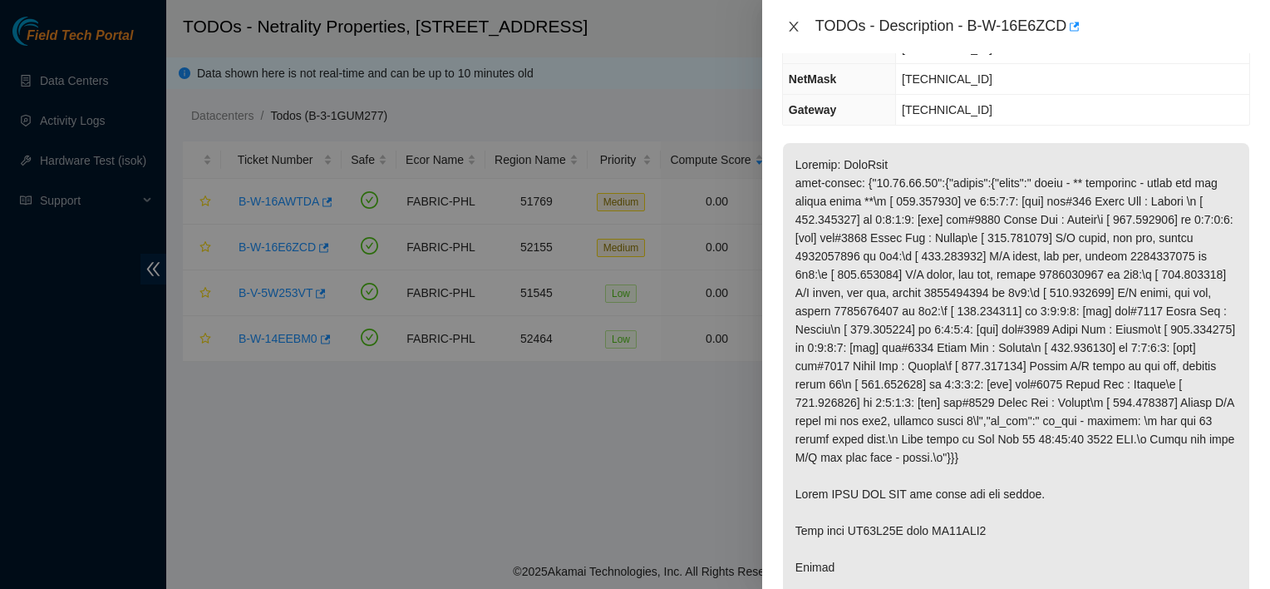
click at [794, 27] on icon "close" at bounding box center [793, 27] width 9 height 10
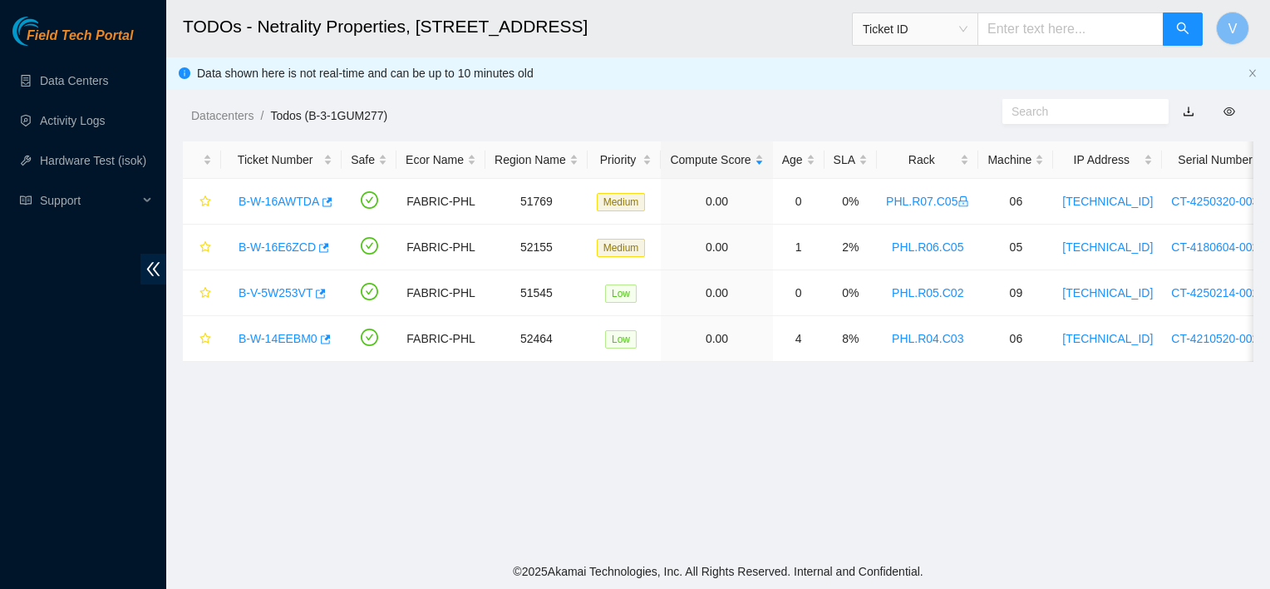
scroll to position [249, 0]
